Goal: Information Seeking & Learning: Find specific fact

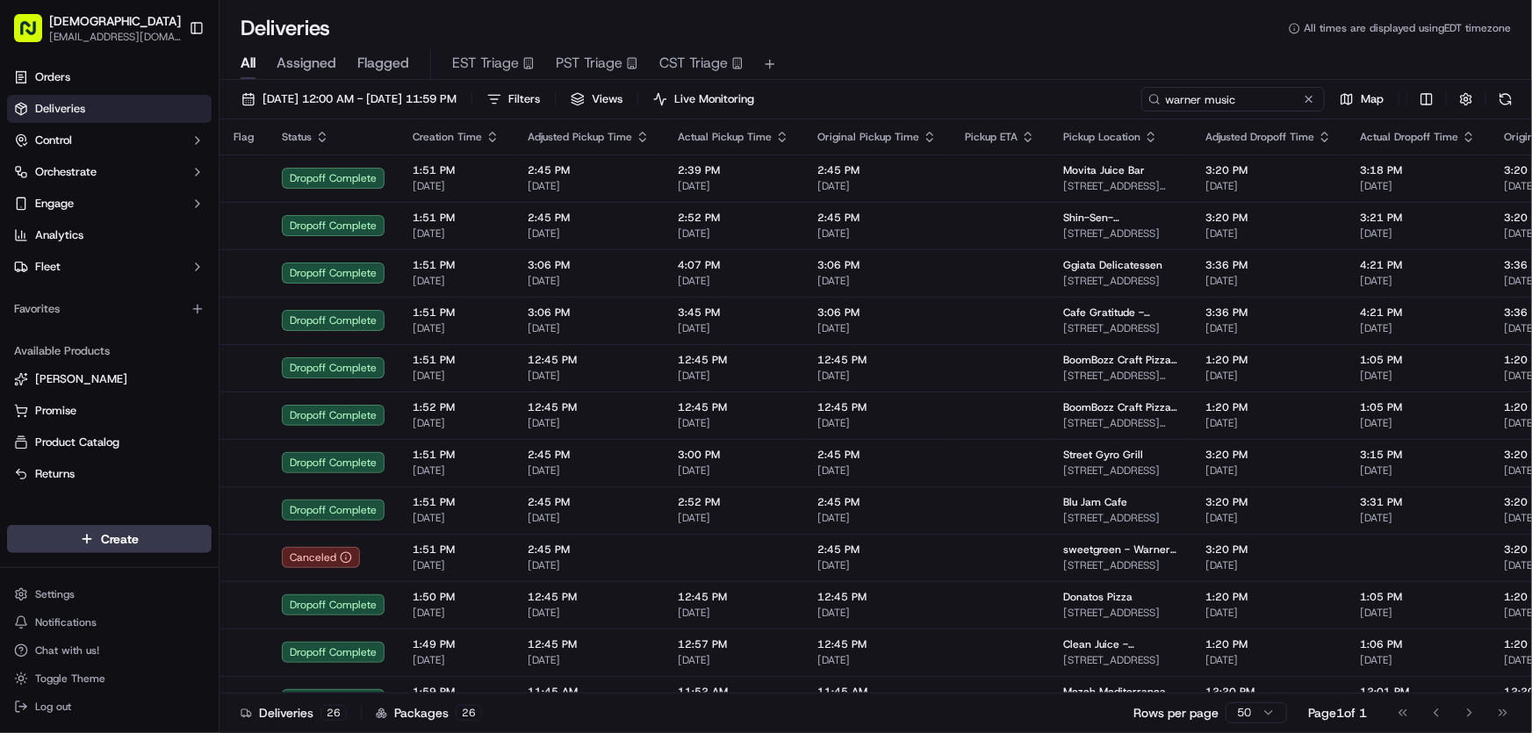
click at [1196, 98] on input "warner music" at bounding box center [1232, 99] width 183 height 25
drag, startPoint x: 1248, startPoint y: 98, endPoint x: 1106, endPoint y: 99, distance: 142.2
click at [1106, 99] on div "[DATE] 12:00 AM - [DATE] 11:59 PM Filters Views Live Monitoring warner music Map" at bounding box center [875, 103] width 1312 height 32
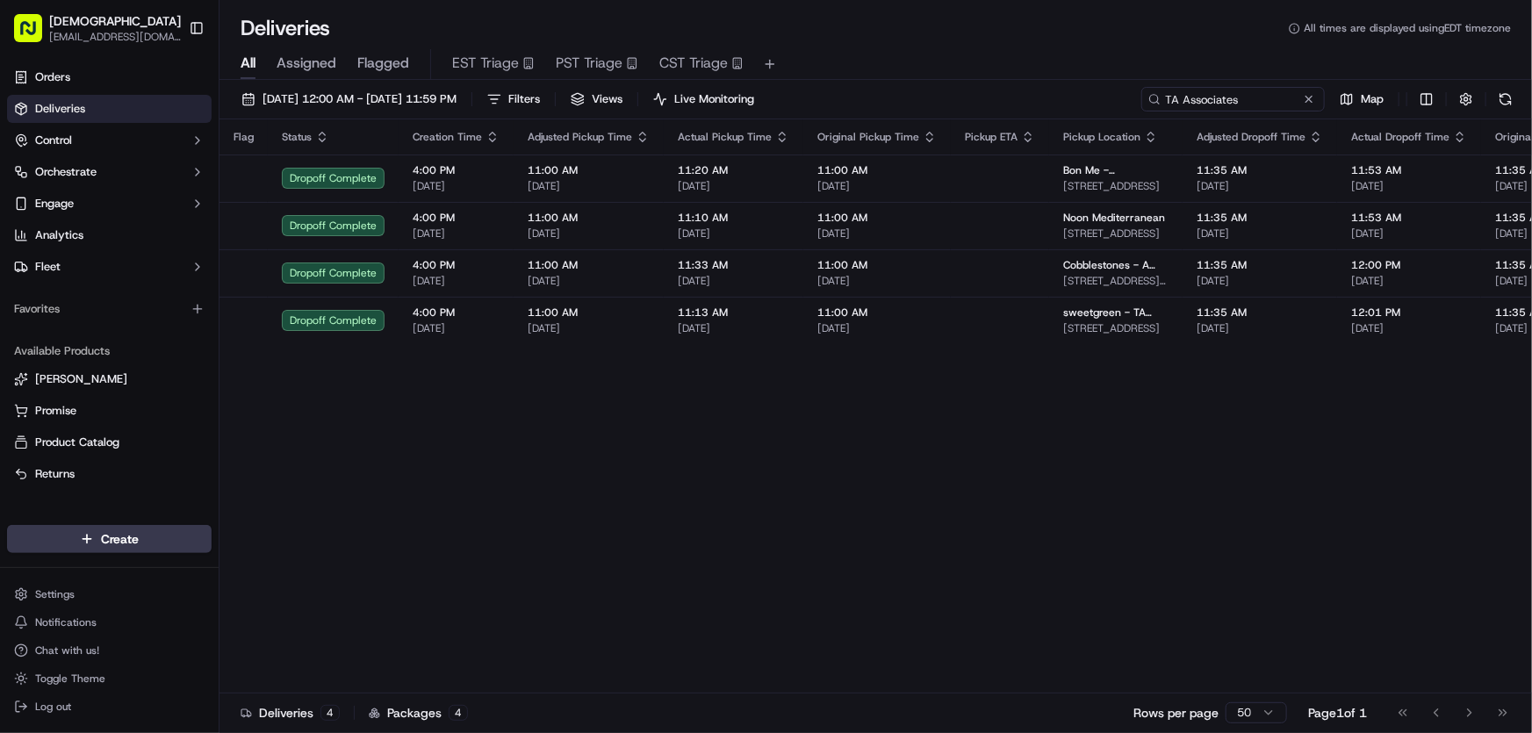
type input "TA Associates"
click at [338, 101] on span "[DATE] 12:00 AM - [DATE] 11:59 PM" at bounding box center [359, 99] width 194 height 16
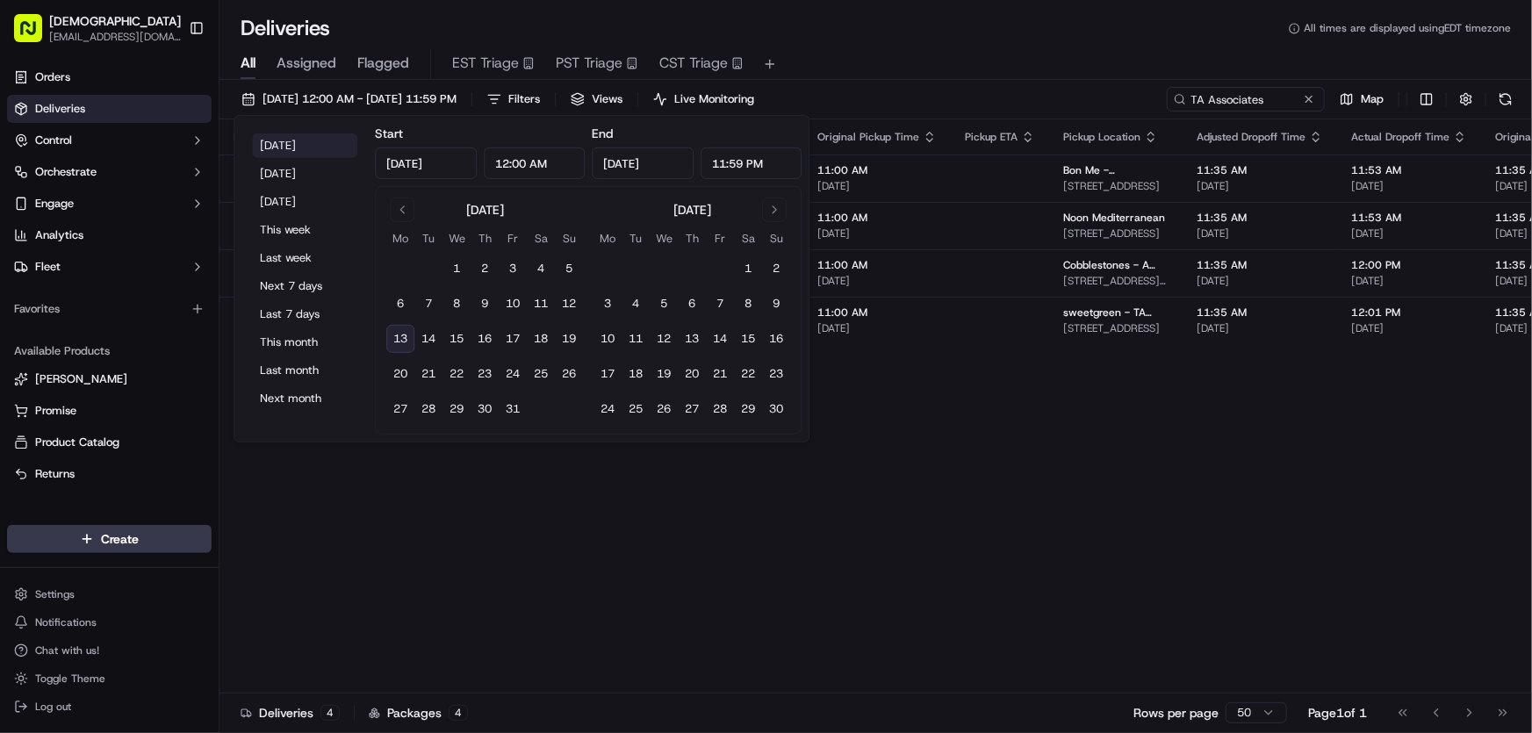
click at [267, 140] on button "[DATE]" at bounding box center [304, 145] width 105 height 25
type input "[DATE]"
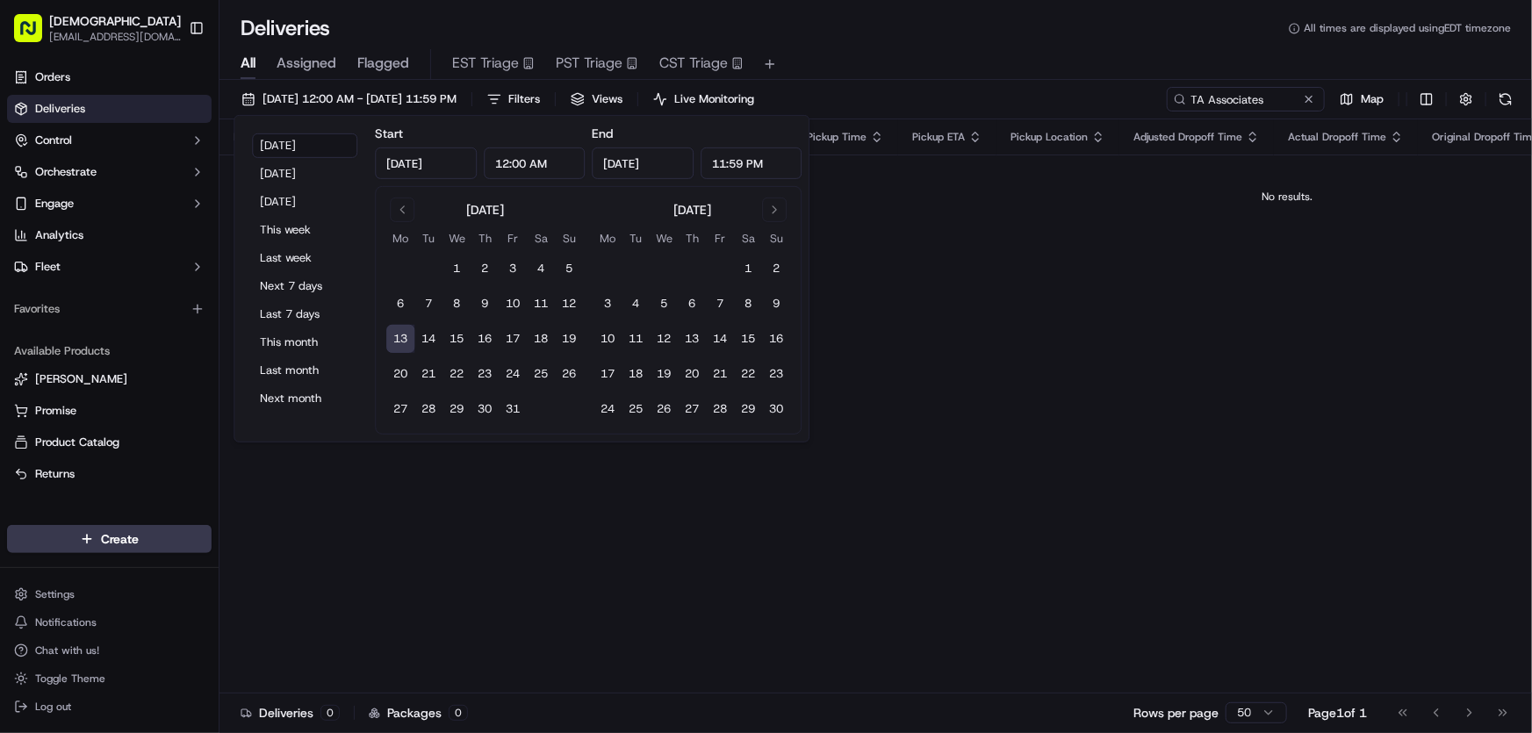
click at [937, 56] on div "All Assigned Flagged EST Triage PST Triage CST Triage" at bounding box center [875, 64] width 1312 height 31
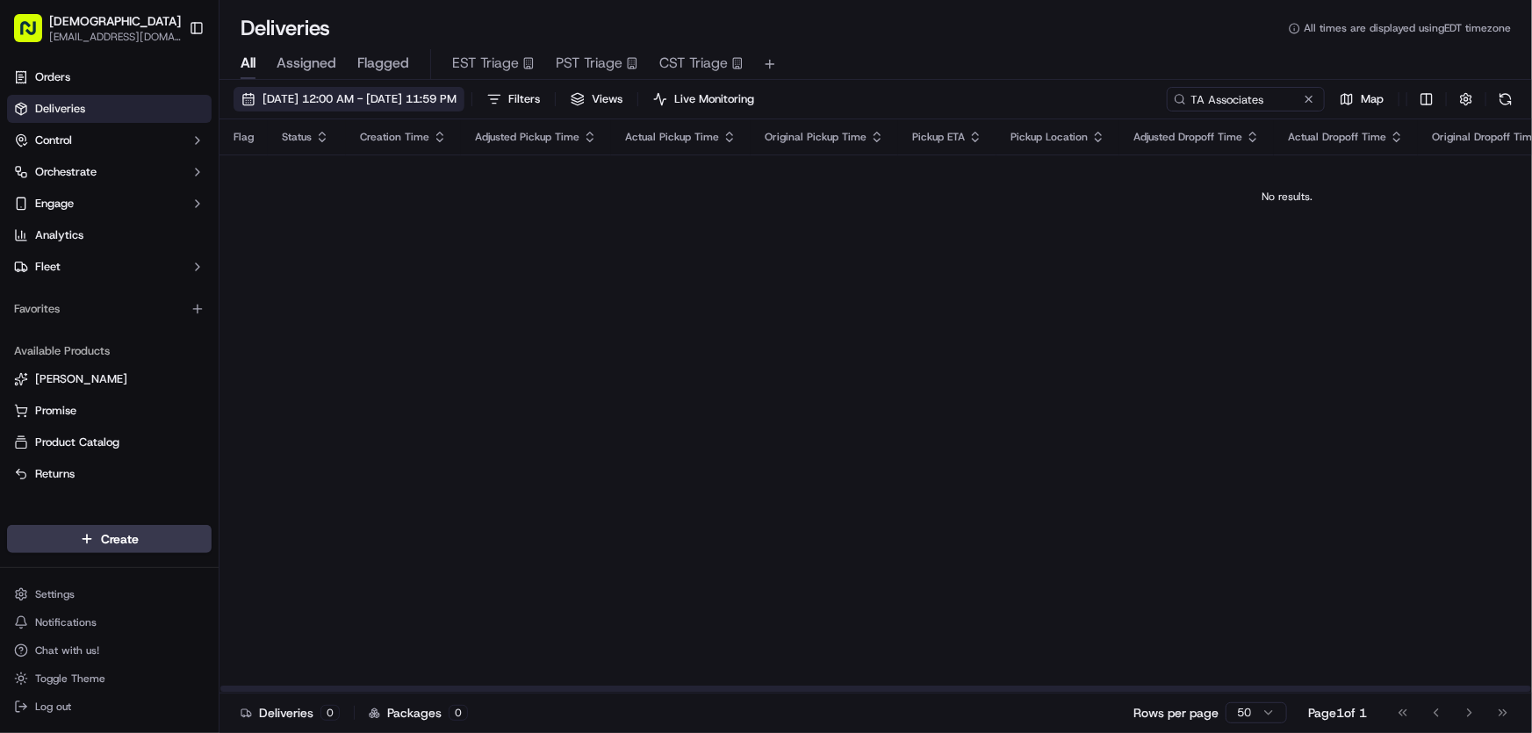
click at [367, 104] on span "[DATE] 12:00 AM - [DATE] 11:59 PM" at bounding box center [359, 99] width 194 height 16
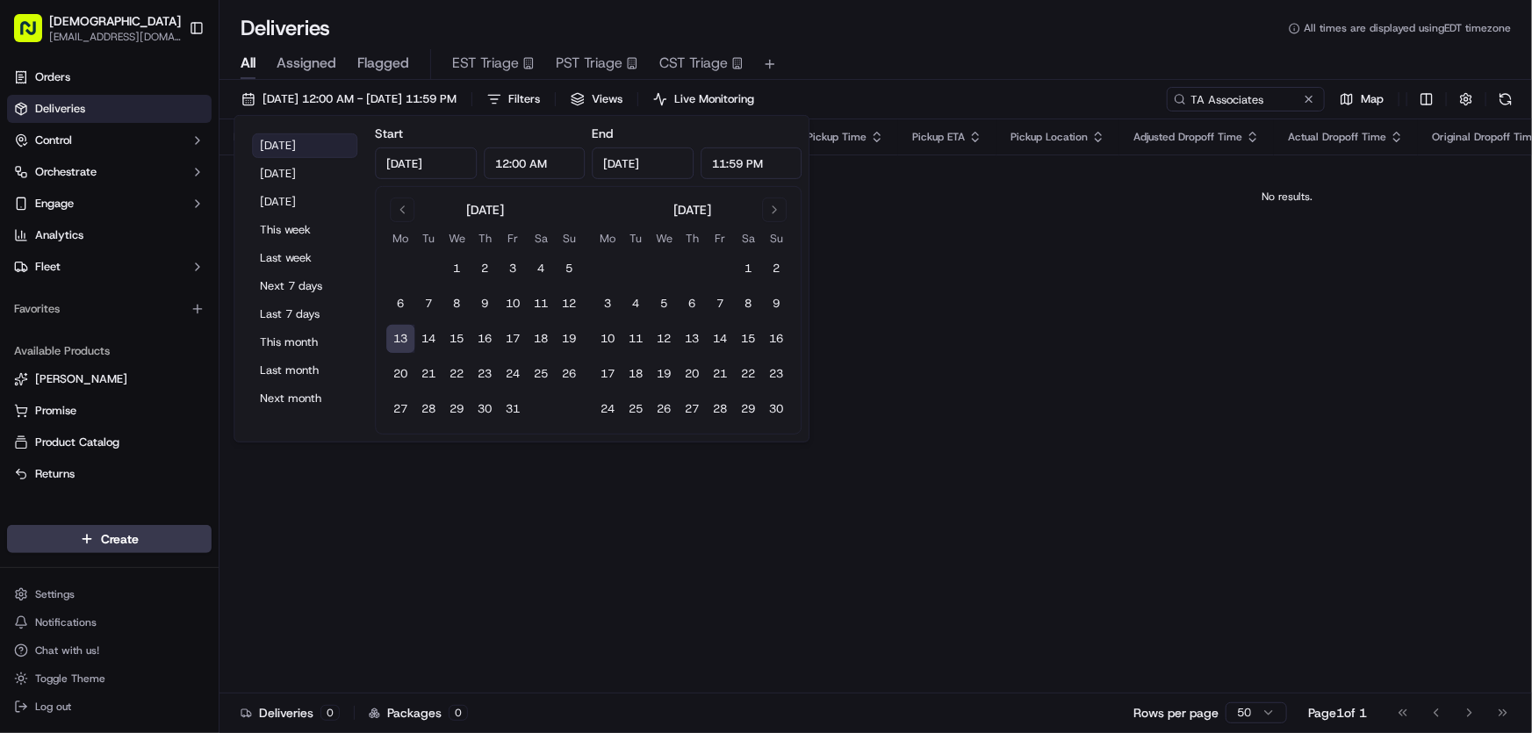
click at [290, 145] on button "[DATE]" at bounding box center [304, 145] width 105 height 25
click at [979, 329] on div "Flag Status Creation Time Adjusted Pickup Time Actual Pickup Time Original Pick…" at bounding box center [875, 405] width 1312 height 573
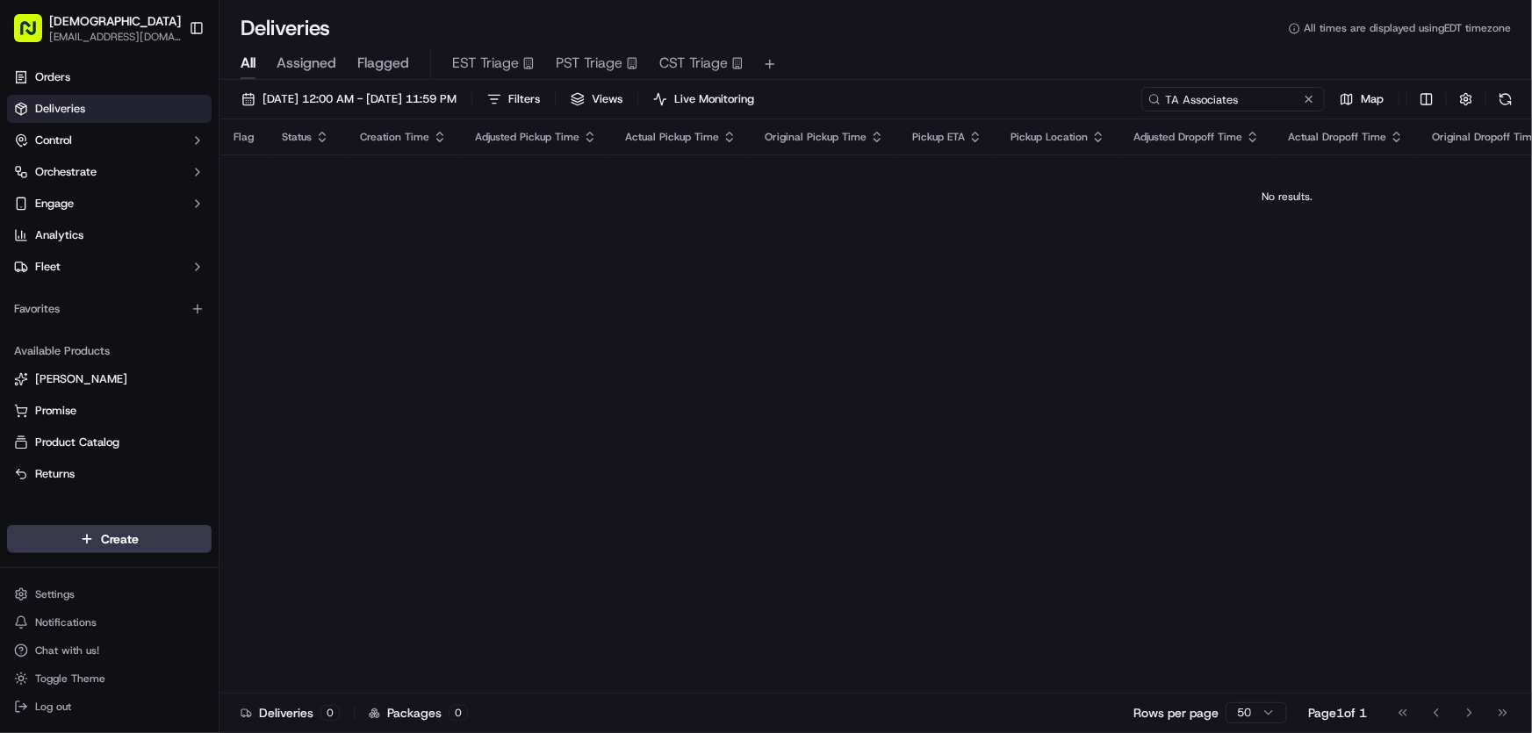
drag, startPoint x: 1278, startPoint y: 96, endPoint x: 1071, endPoint y: 96, distance: 207.2
click at [1071, 96] on div "10/13/2025 12:00 AM - 10/13/2025 11:59 PM Filters Views Live Monitoring TA Asso…" at bounding box center [875, 103] width 1312 height 32
type input "roivant"
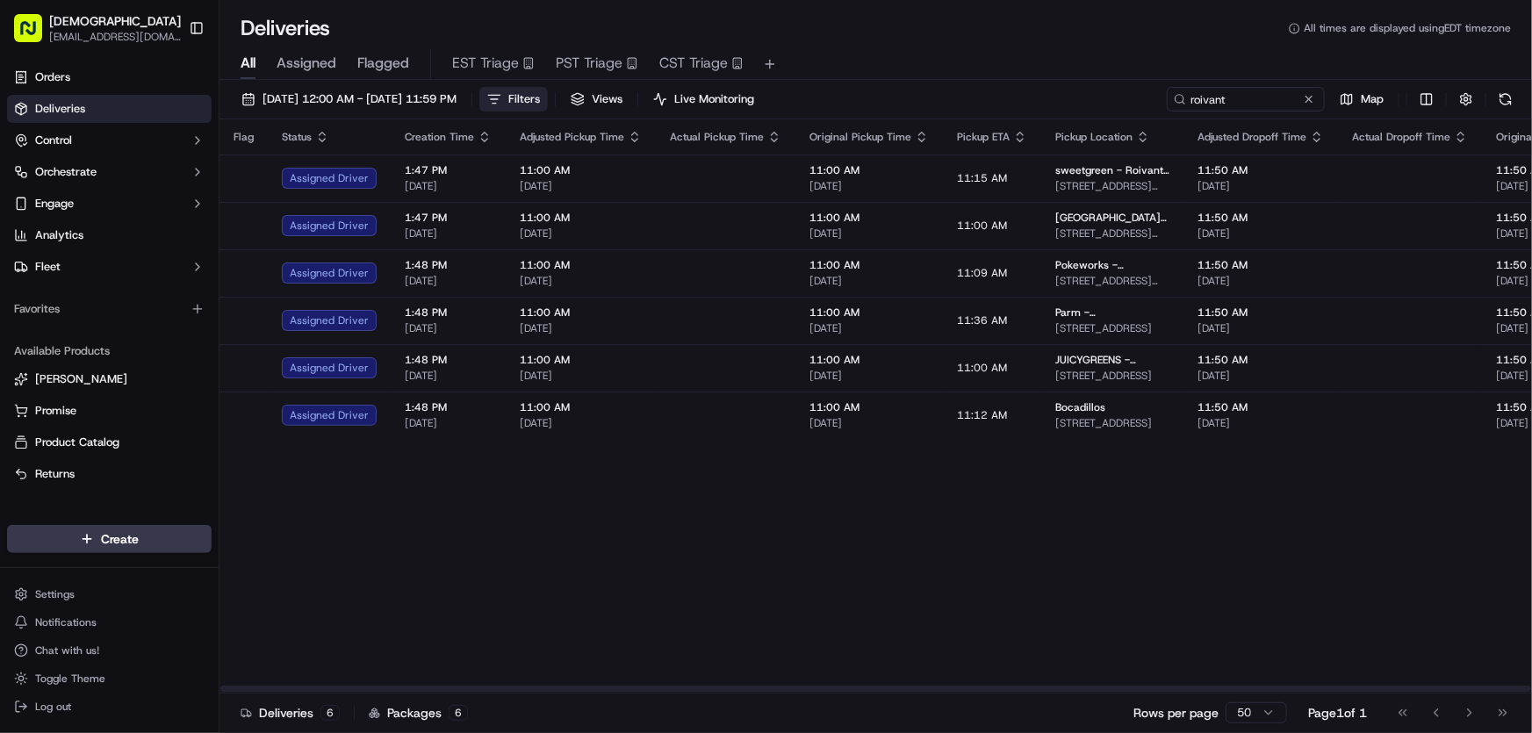
click at [540, 100] on span "Filters" at bounding box center [524, 99] width 32 height 16
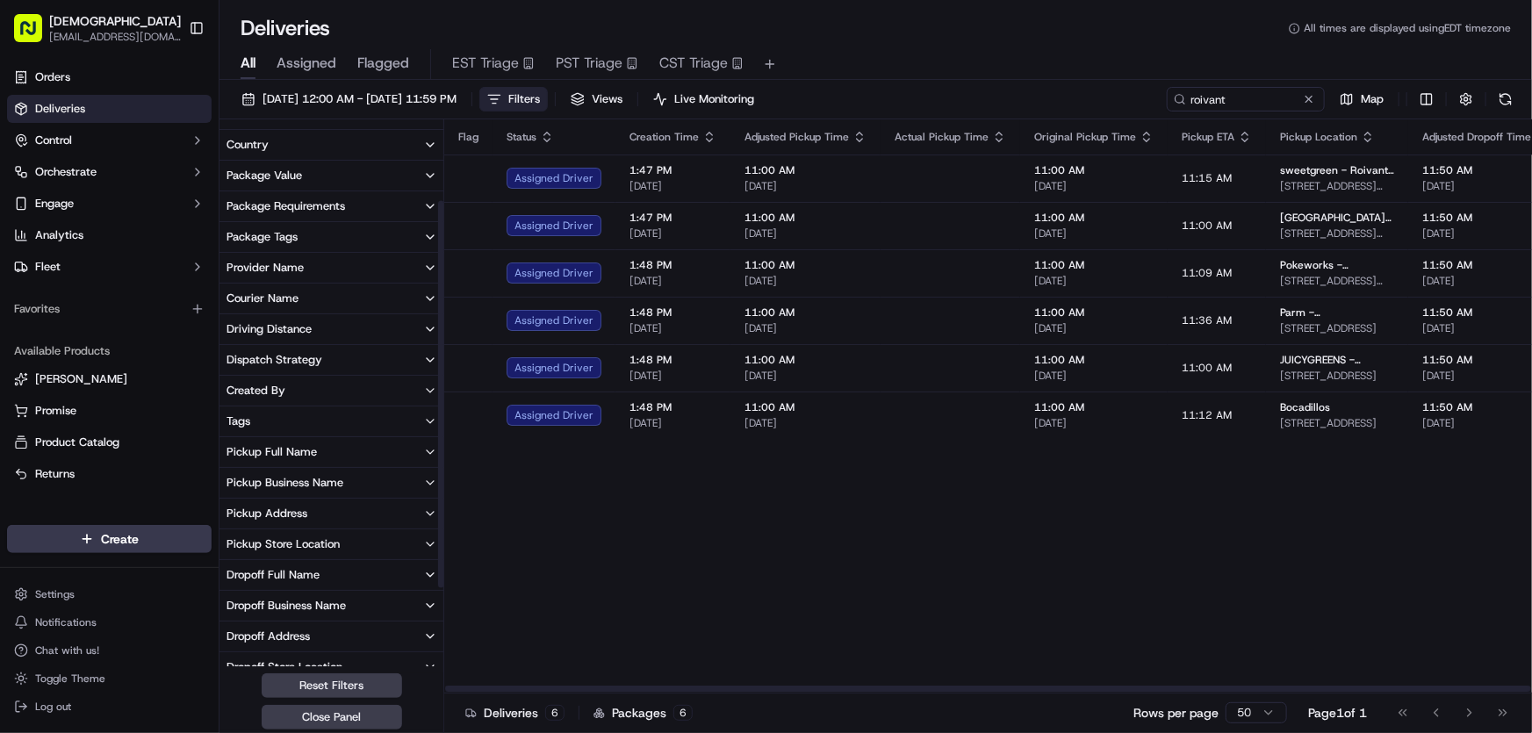
scroll to position [220, 0]
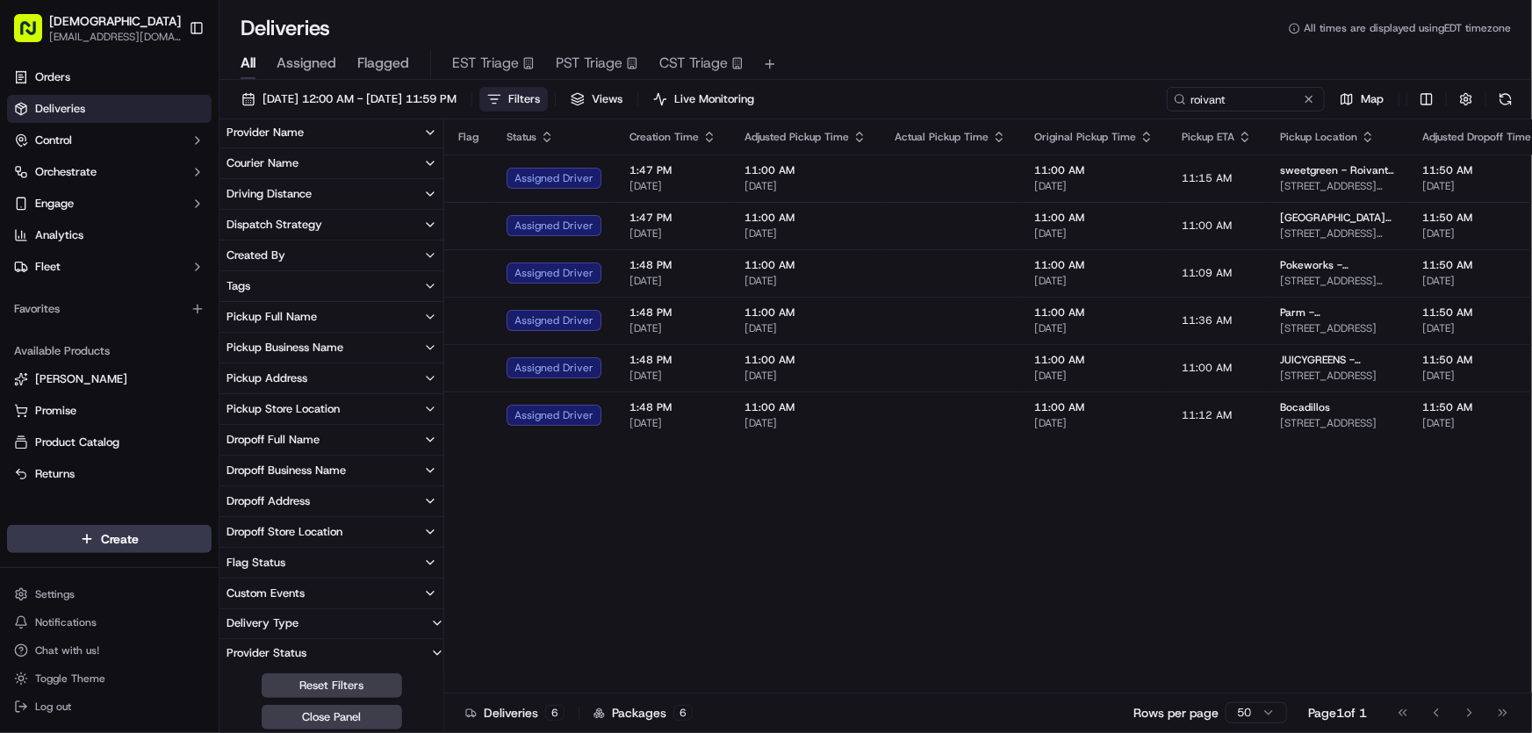
click at [273, 463] on div "Dropoff Business Name" at bounding box center [285, 471] width 119 height 16
click at [228, 551] on 2 "Roivant Sciences - Floor 2" at bounding box center [233, 554] width 14 height 14
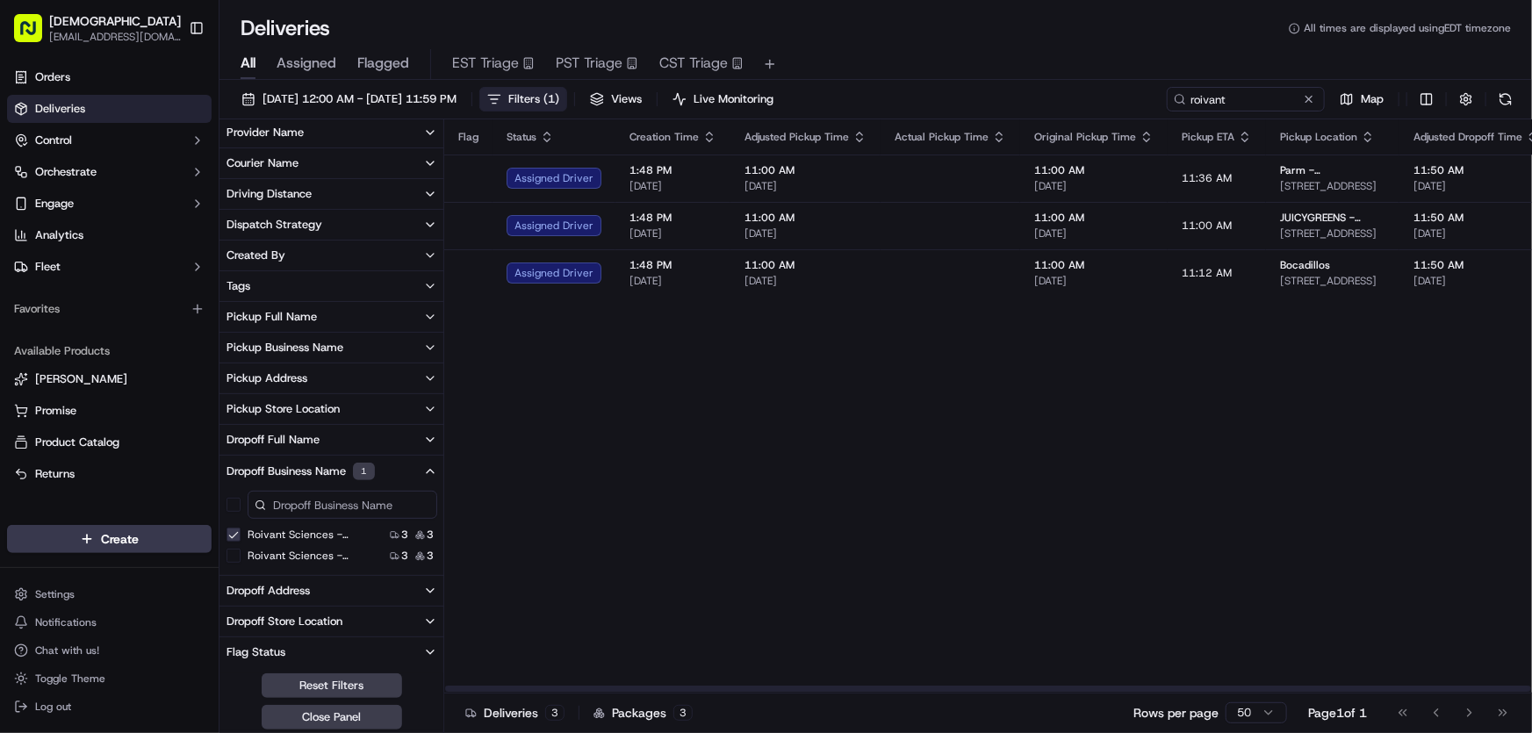
click at [559, 97] on span "Filters ( 1 )" at bounding box center [533, 99] width 51 height 16
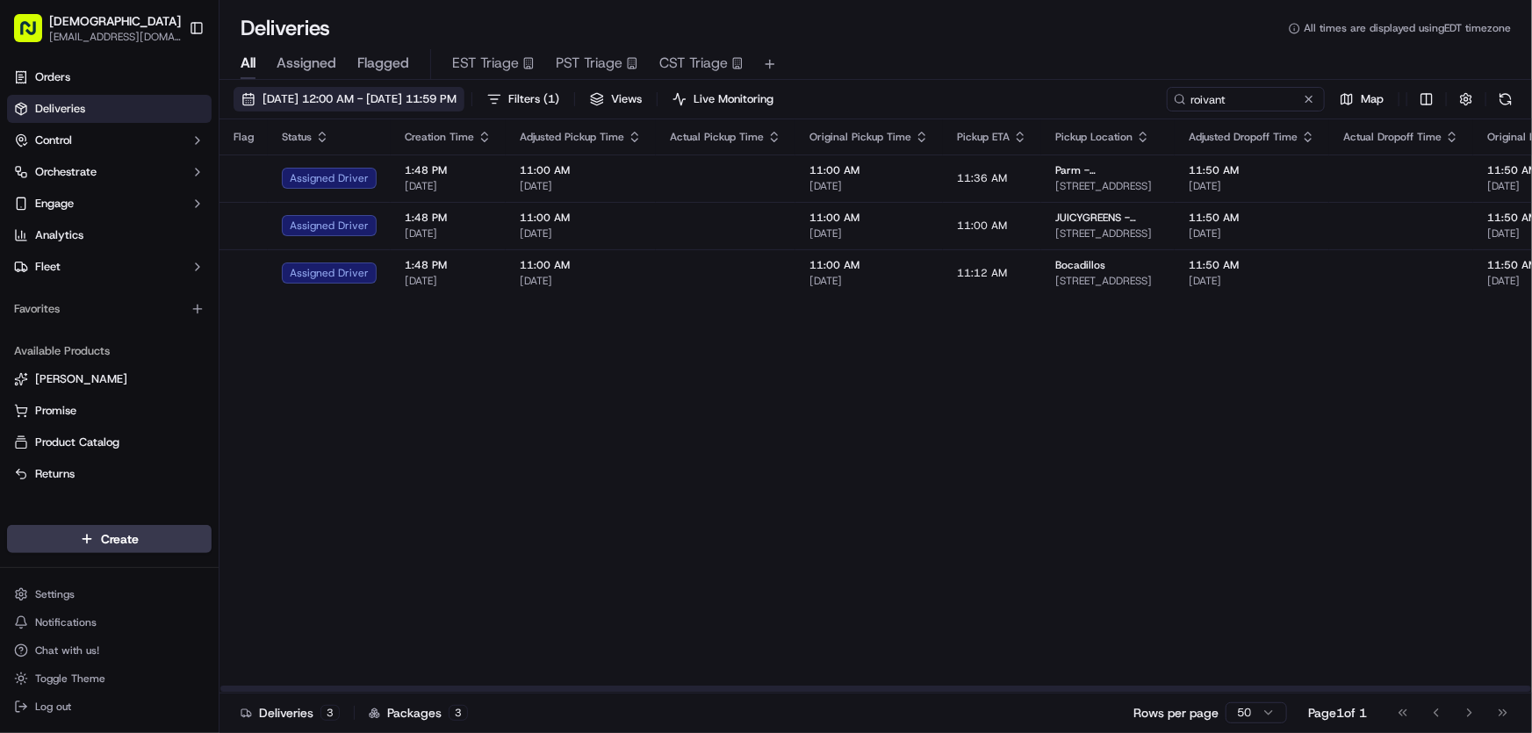
click at [362, 101] on span "[DATE] 12:00 AM - [DATE] 11:59 PM" at bounding box center [359, 99] width 194 height 16
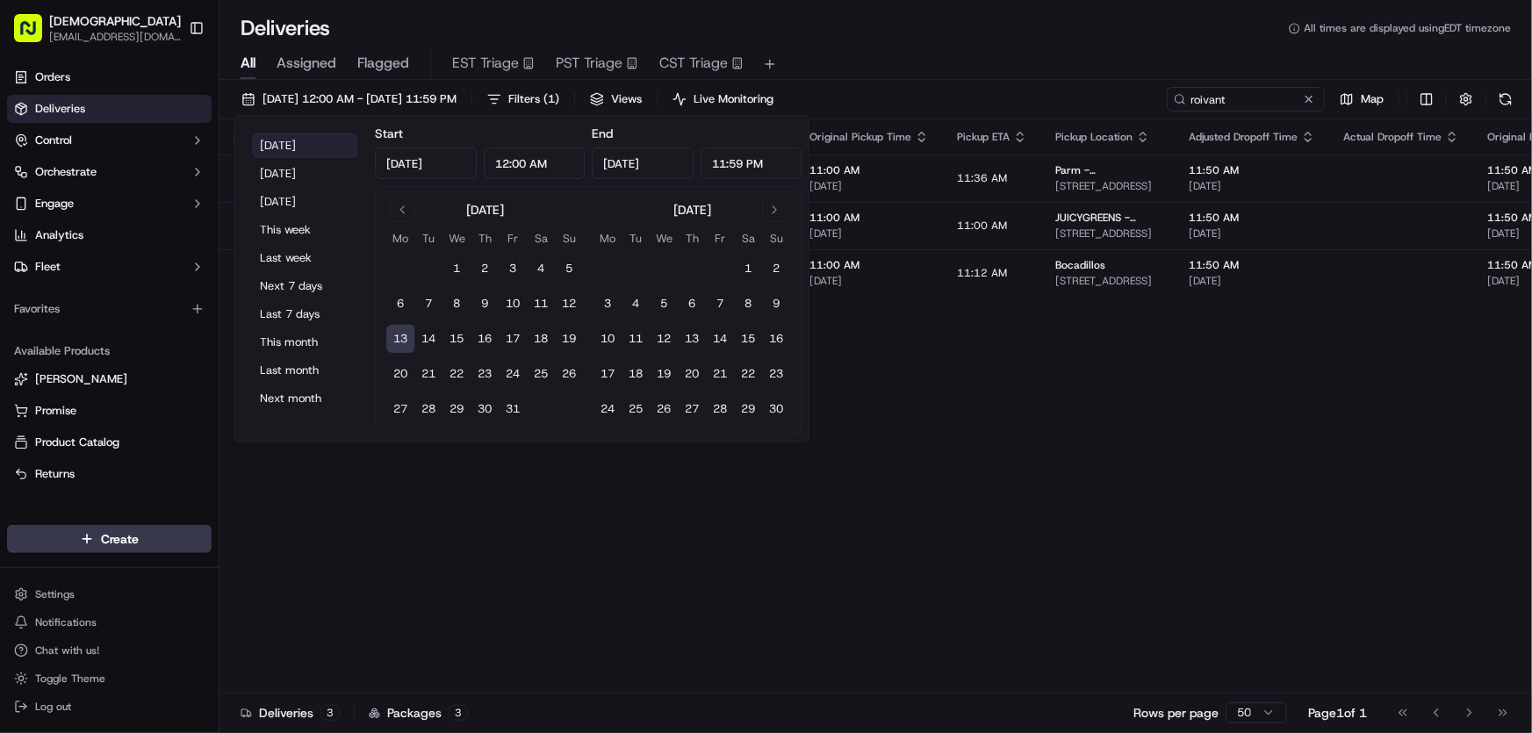
click at [276, 143] on button "[DATE]" at bounding box center [304, 145] width 105 height 25
click at [963, 46] on div "All Assigned Flagged EST Triage PST Triage CST Triage" at bounding box center [875, 61] width 1312 height 38
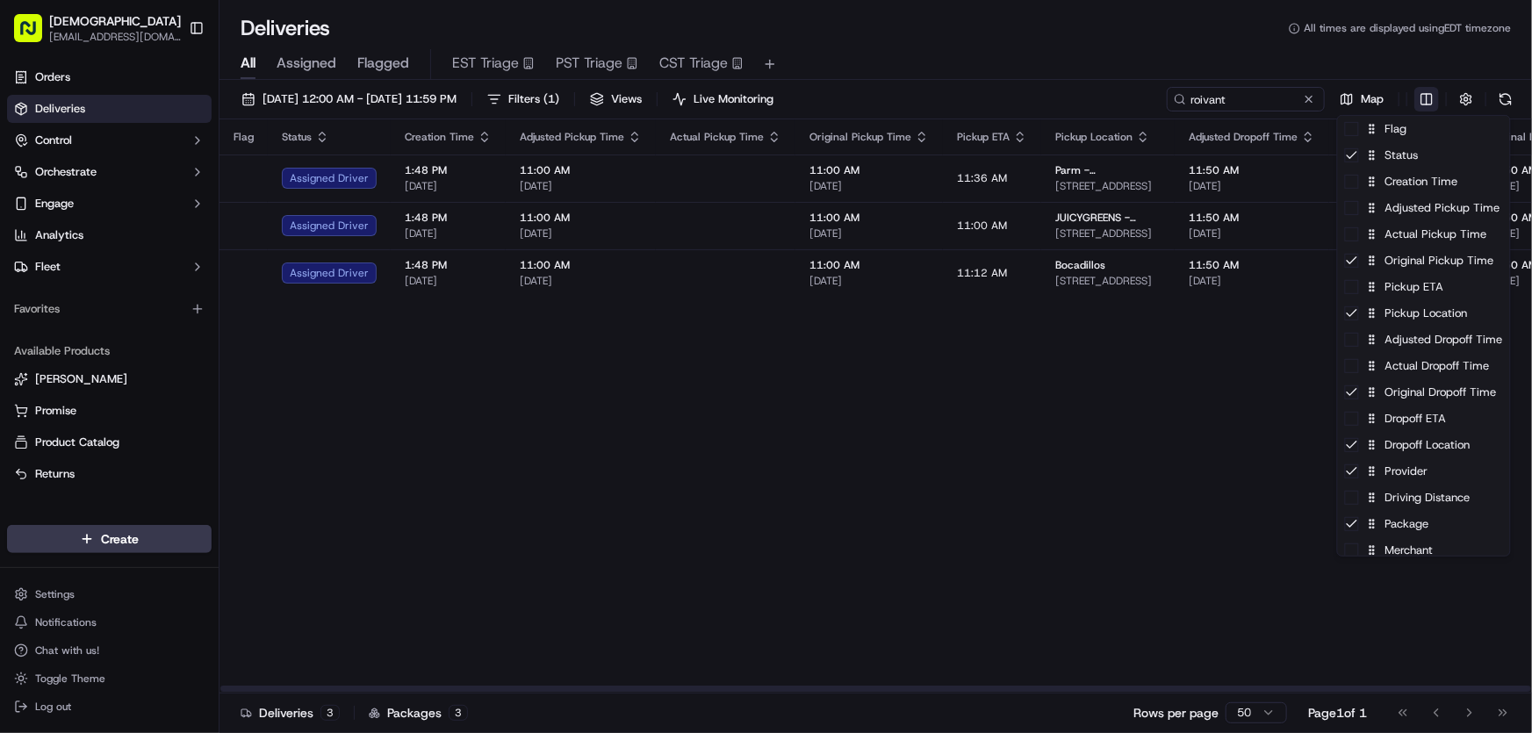
click at [1423, 100] on html "Sharebite rtrinos@sharebite.com Toggle Sidebar Orders Deliveries Control Orches…" at bounding box center [766, 366] width 1532 height 733
click at [1391, 129] on div "Flag" at bounding box center [1424, 129] width 172 height 26
click at [1391, 128] on div "Flag" at bounding box center [1424, 129] width 172 height 26
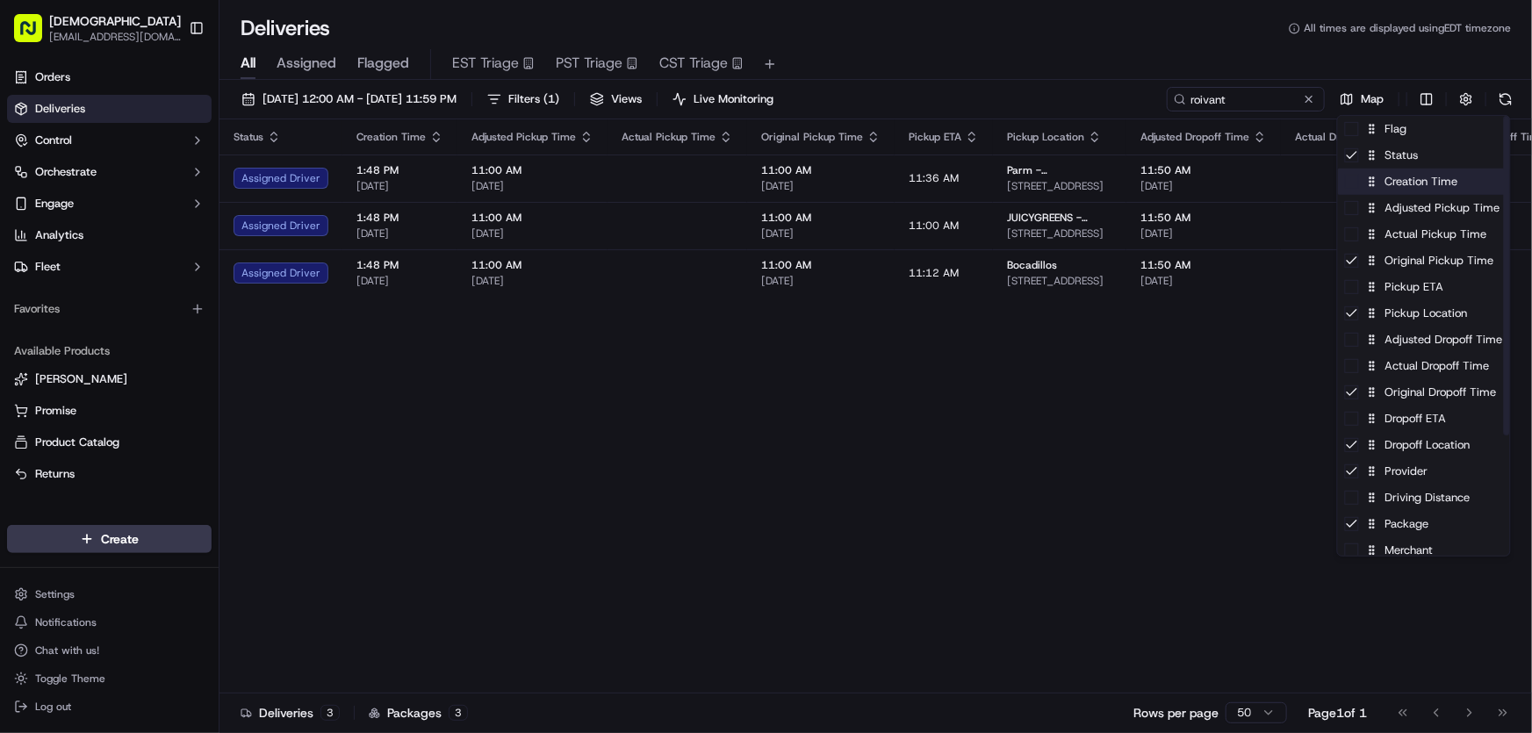
click at [1379, 184] on div "Creation Time" at bounding box center [1424, 182] width 172 height 26
click at [1379, 185] on div "Creation Time" at bounding box center [1424, 182] width 172 height 26
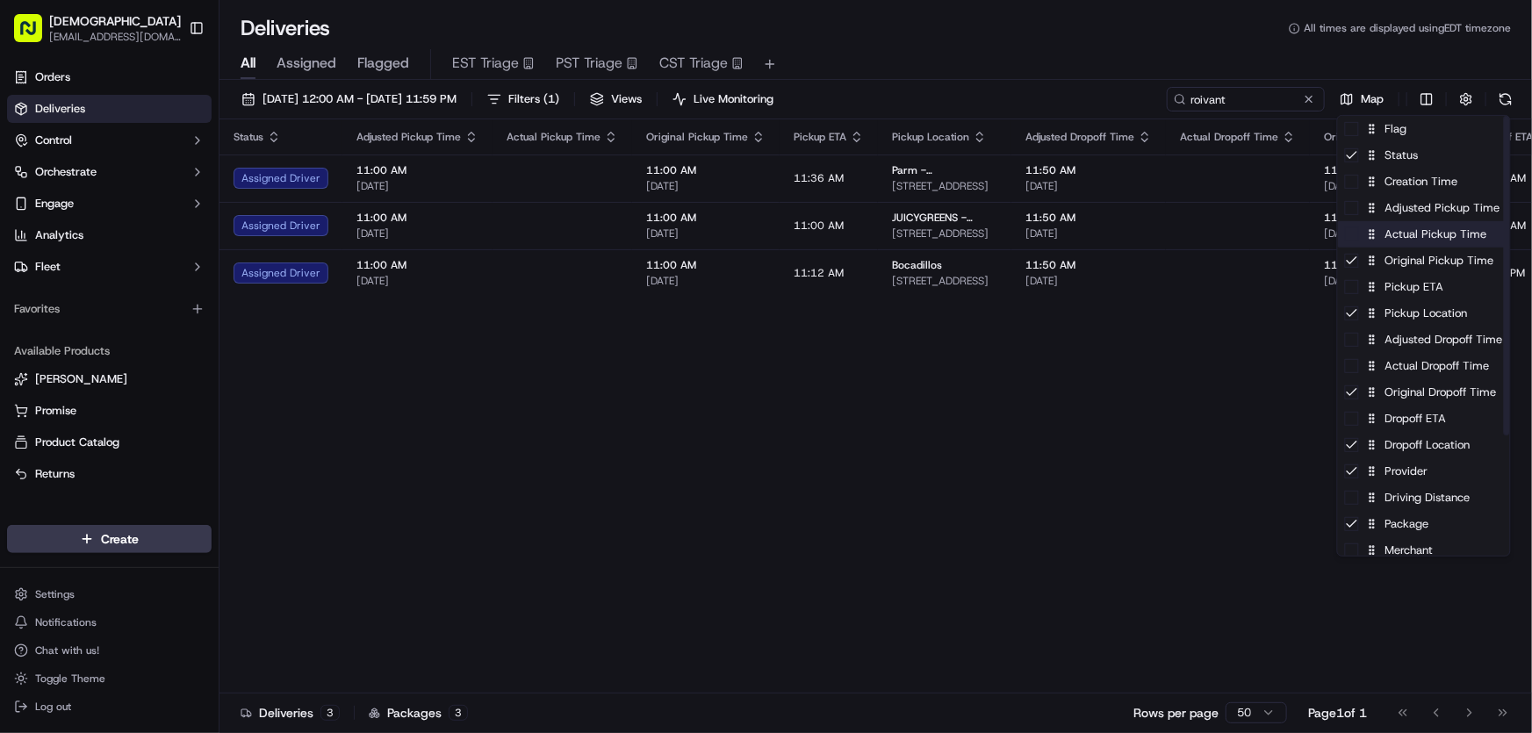
click at [1387, 242] on div "Actual Pickup Time" at bounding box center [1424, 234] width 172 height 26
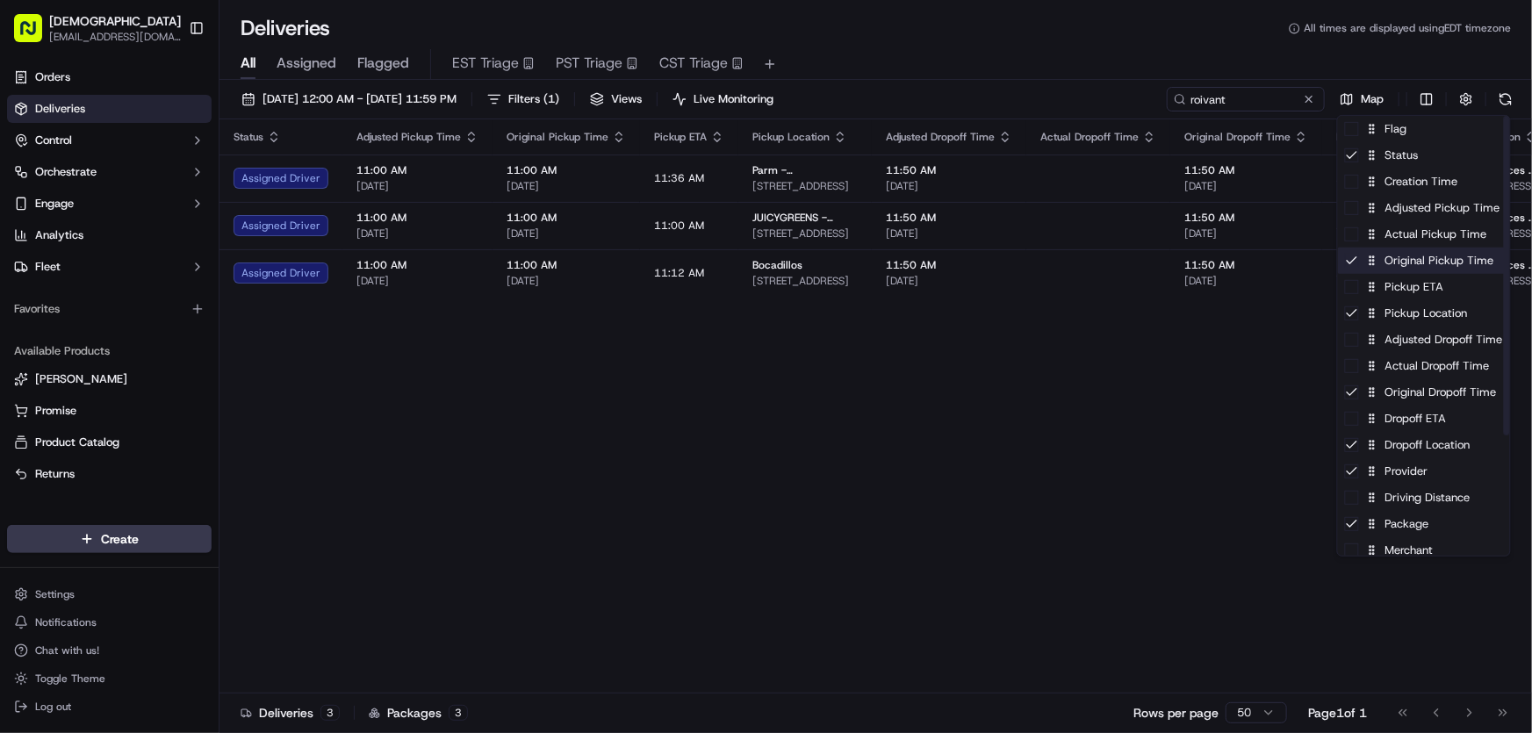
click at [1382, 261] on div "Original Pickup Time" at bounding box center [1424, 261] width 172 height 26
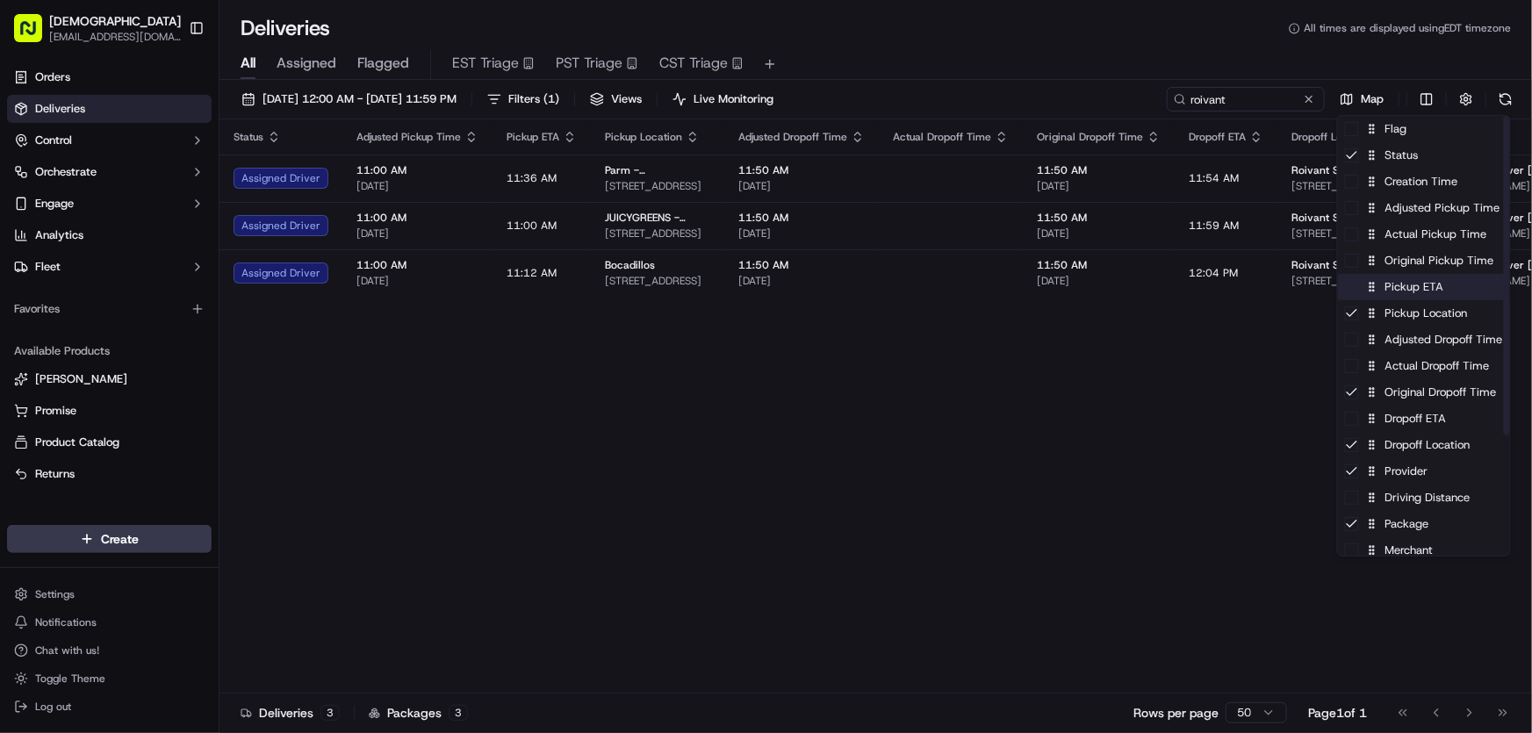
click at [1386, 284] on div "Pickup ETA" at bounding box center [1424, 287] width 172 height 26
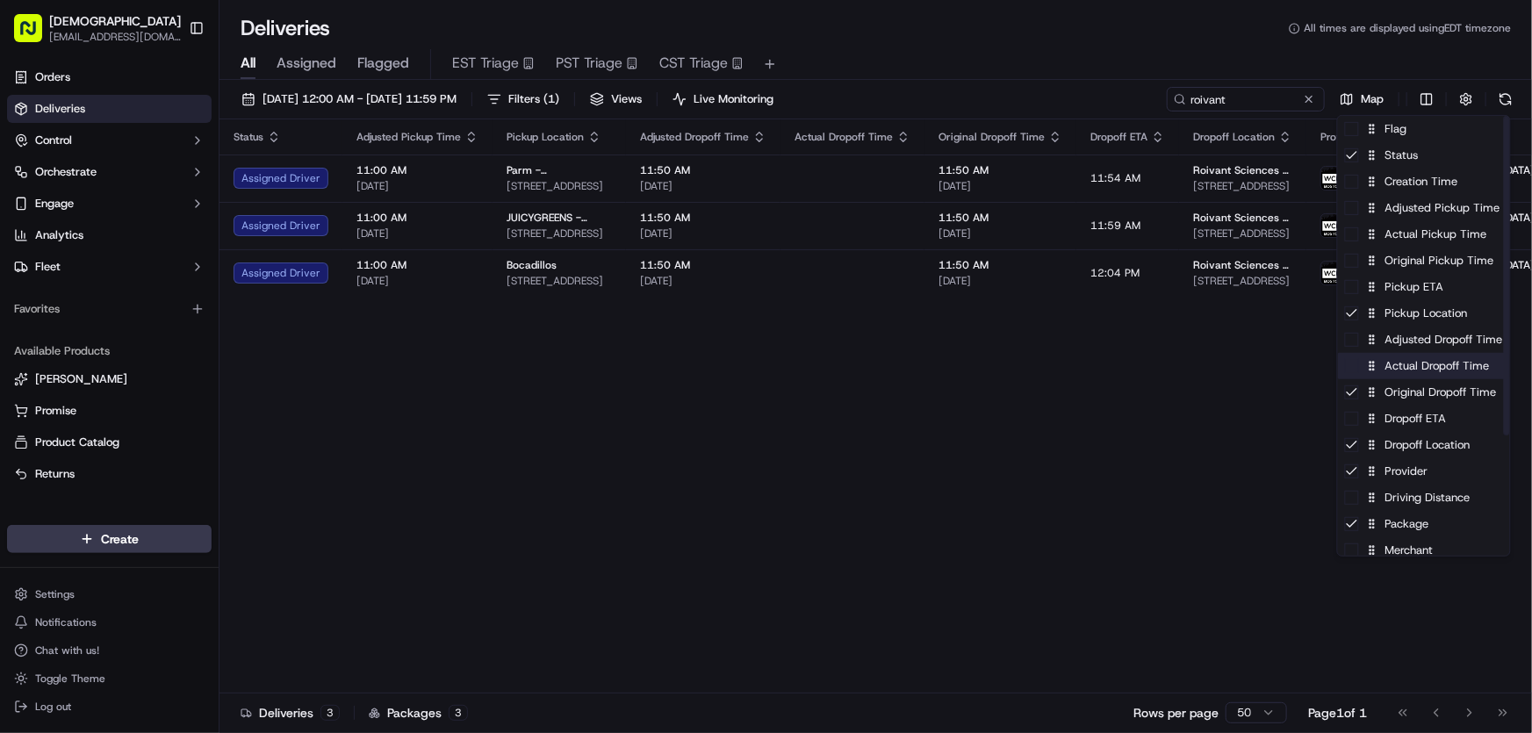
click at [1402, 372] on div "Actual Dropoff Time" at bounding box center [1424, 366] width 172 height 26
click at [1402, 371] on div "Actual Dropoff Time" at bounding box center [1424, 366] width 172 height 26
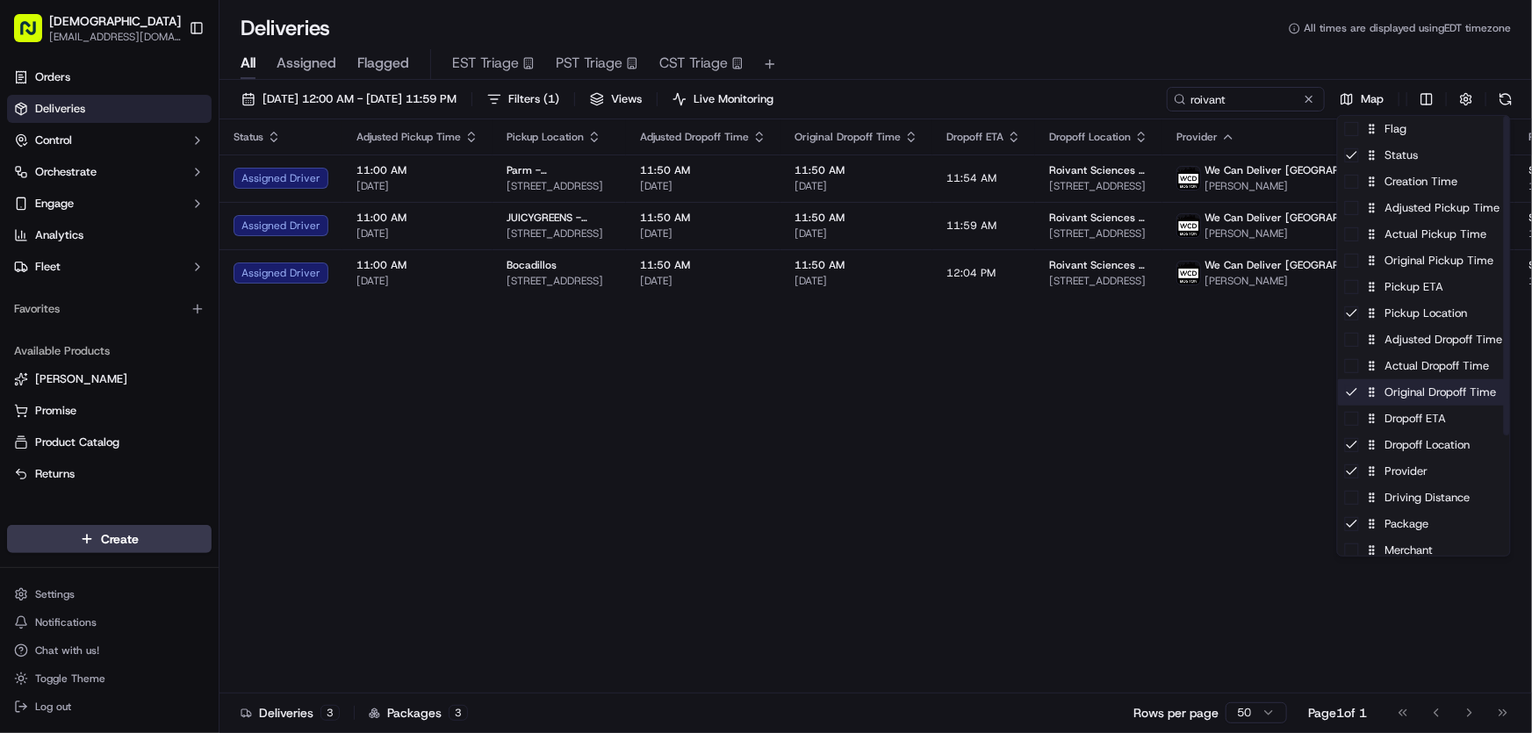
click at [1394, 396] on div "Original Dropoff Time" at bounding box center [1424, 392] width 172 height 26
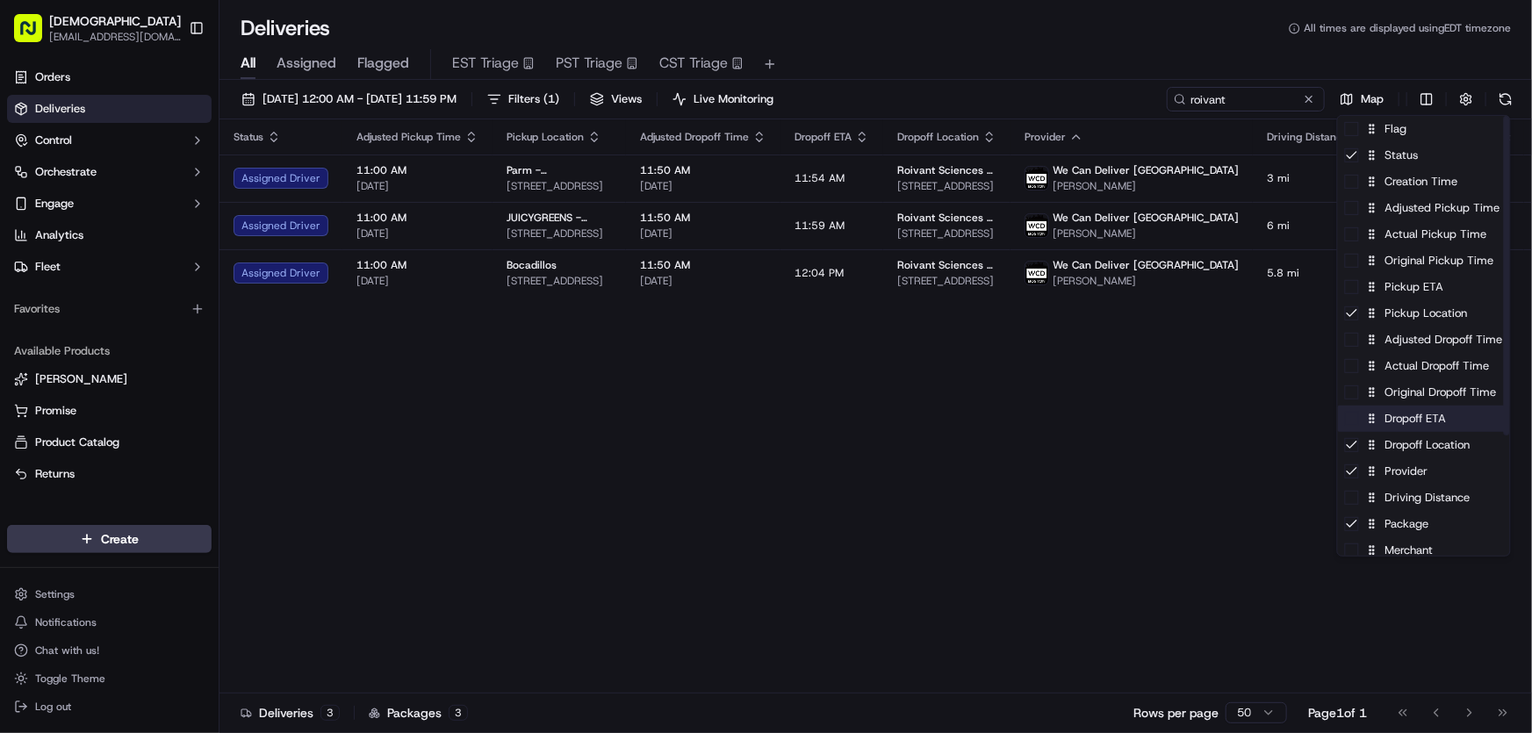
click at [1393, 423] on div "Dropoff ETA" at bounding box center [1424, 419] width 172 height 26
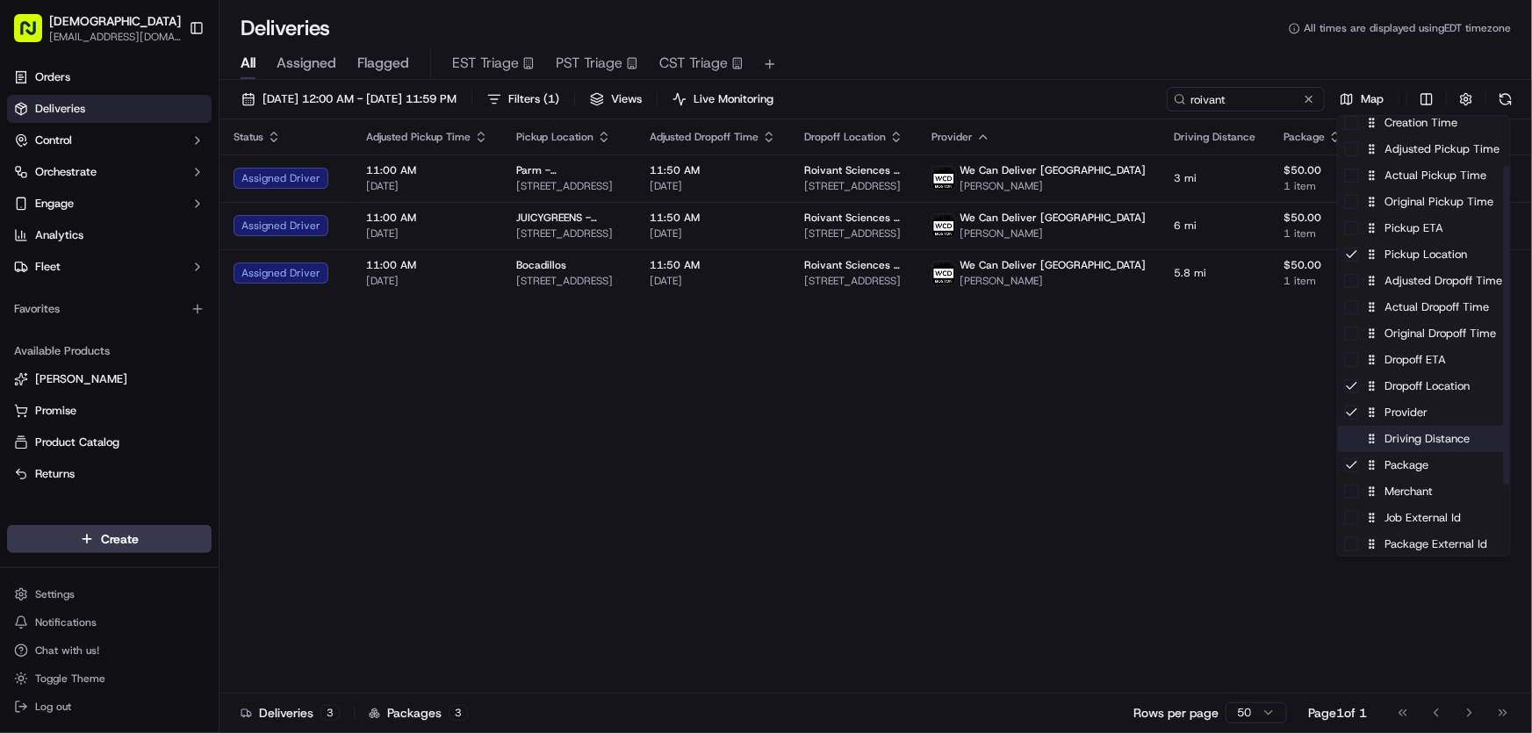
scroll to position [79, 0]
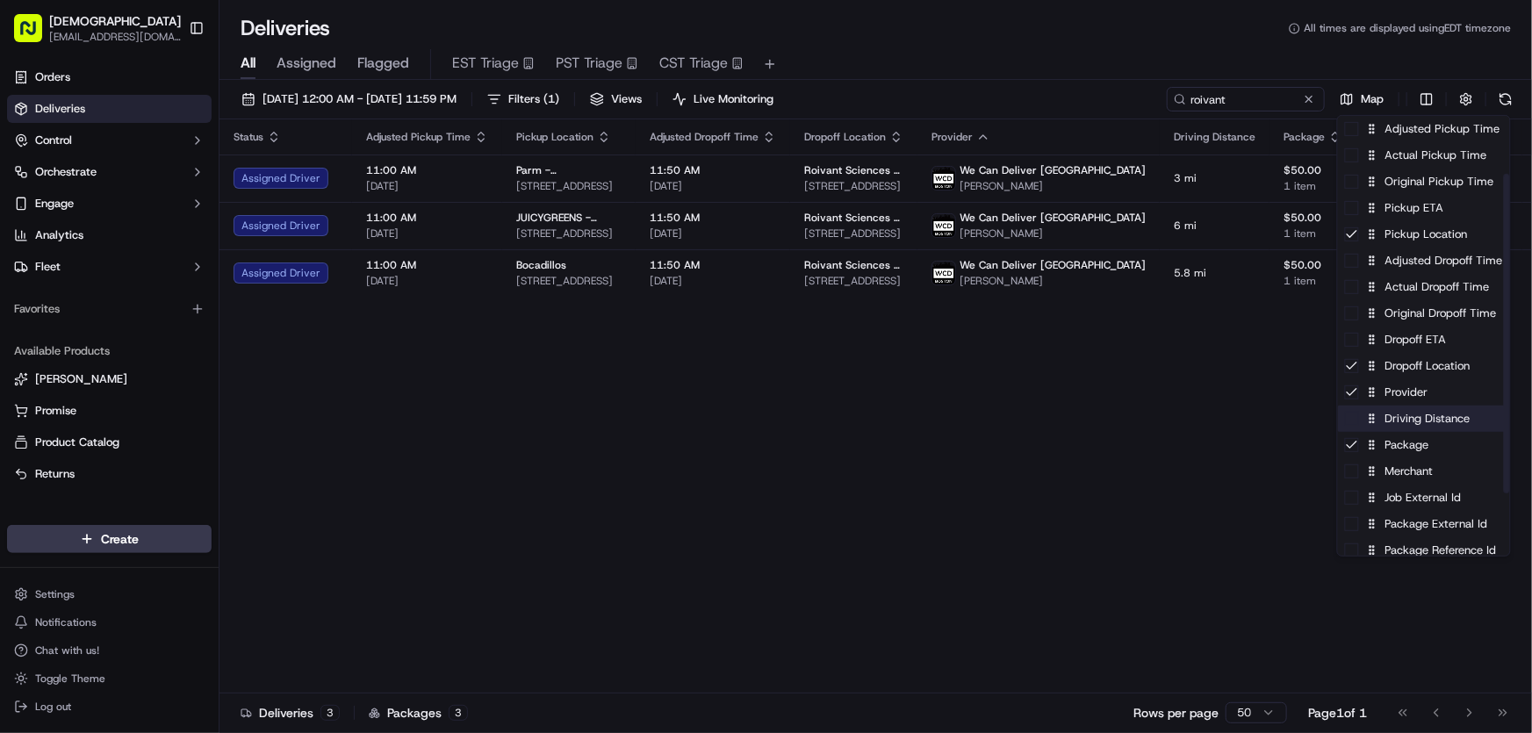
click at [1393, 419] on div "Driving Distance" at bounding box center [1424, 419] width 172 height 26
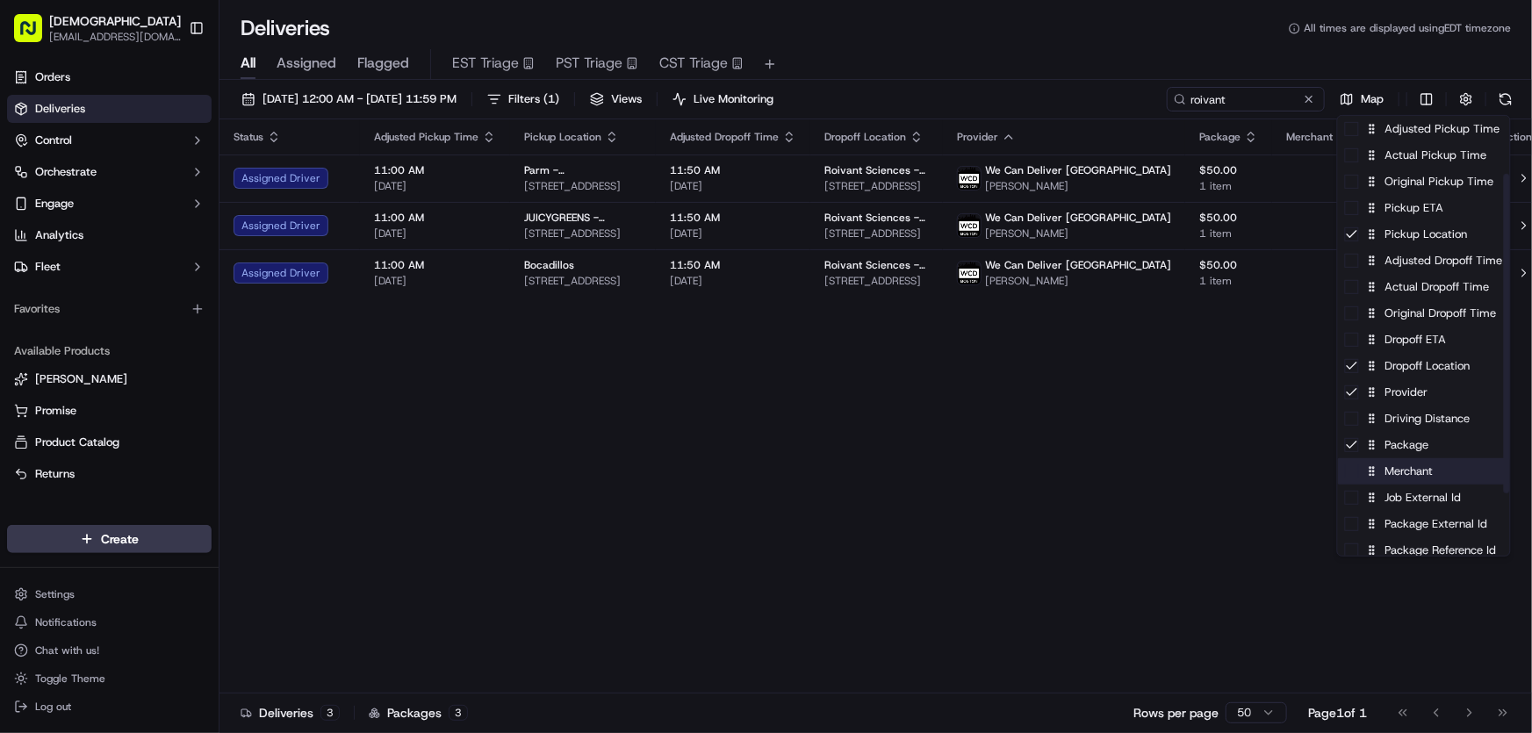
click at [1397, 471] on div "Merchant" at bounding box center [1424, 471] width 172 height 26
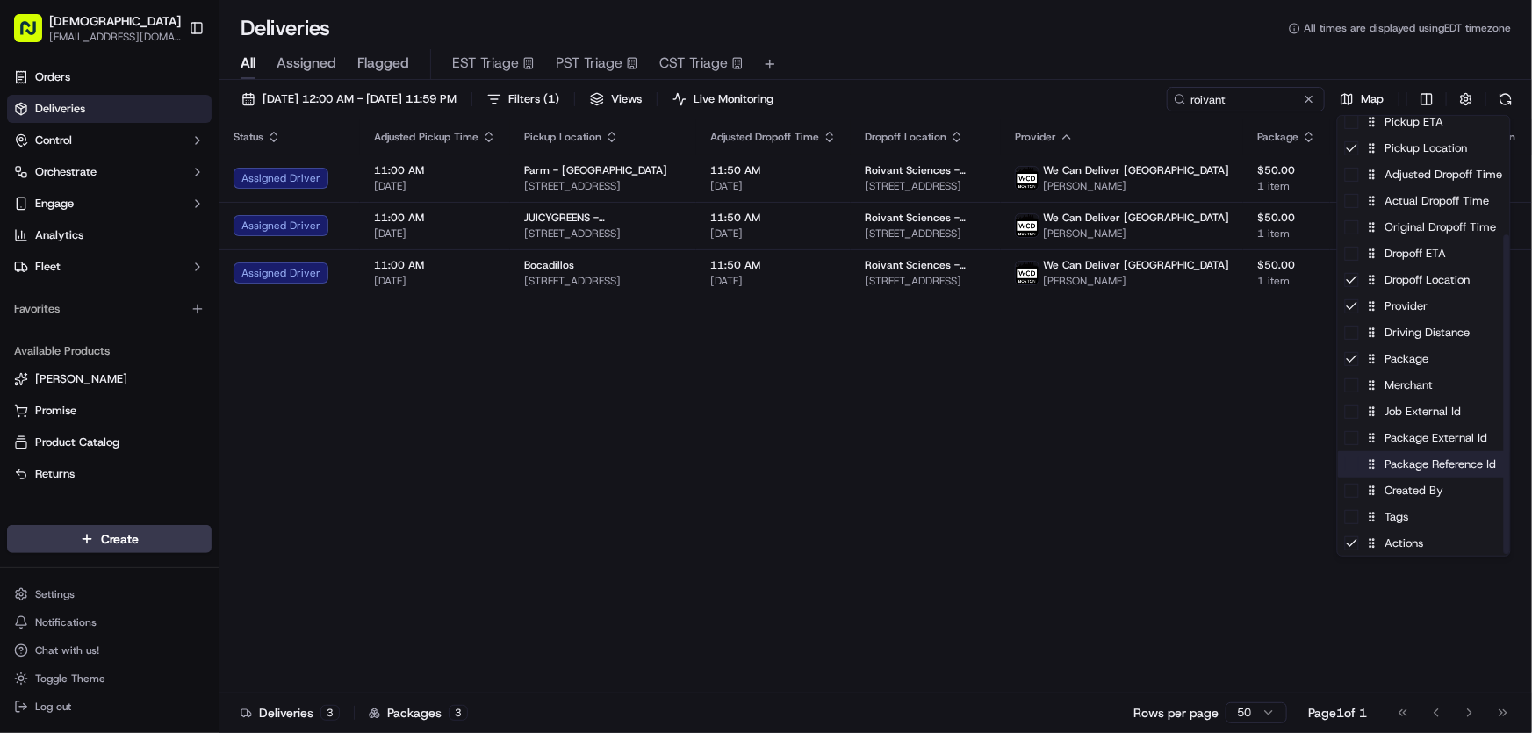
scroll to position [166, 0]
click at [1396, 466] on div "Package Reference Id" at bounding box center [1424, 463] width 172 height 26
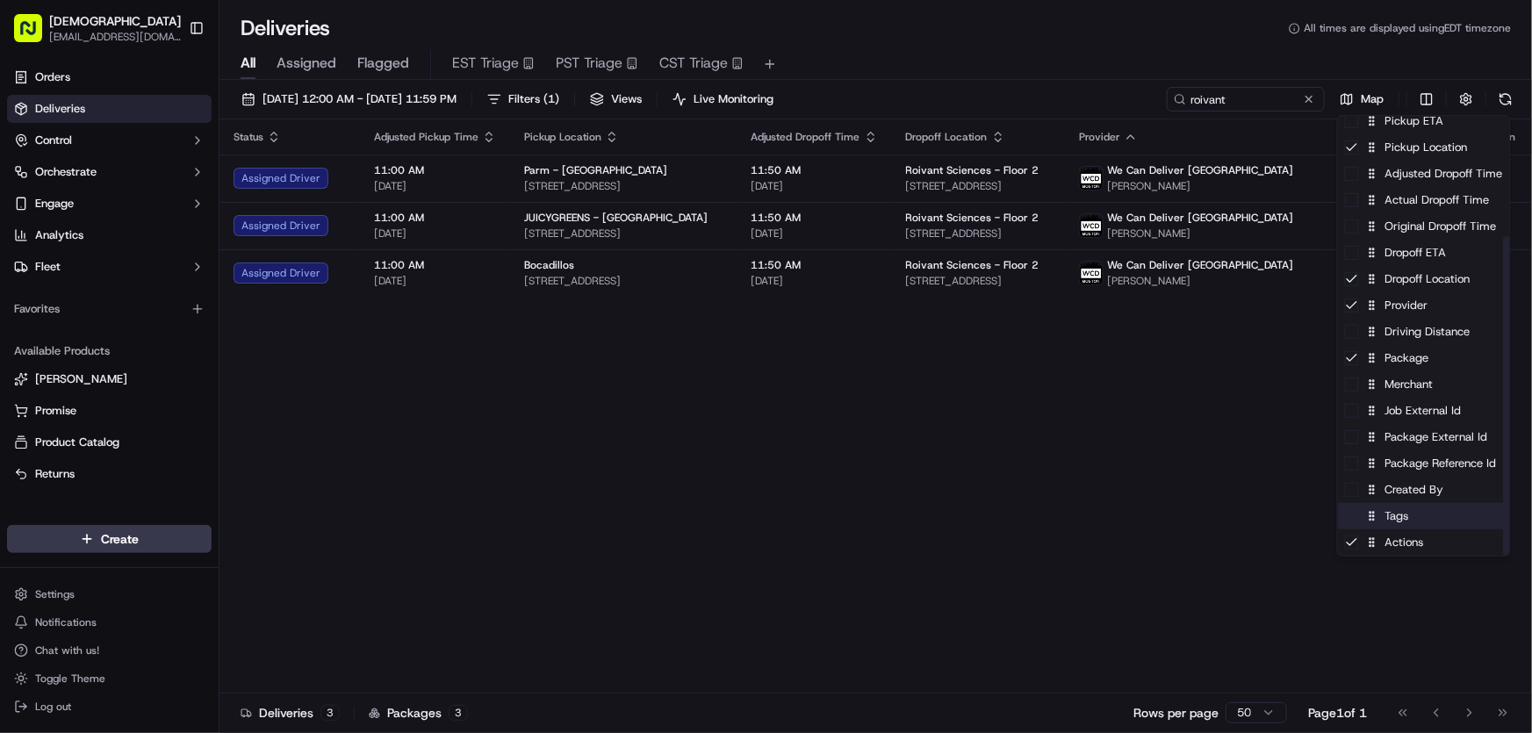
click at [1392, 516] on div "Tags" at bounding box center [1424, 516] width 172 height 26
click at [1392, 517] on div "Tags" at bounding box center [1424, 516] width 172 height 26
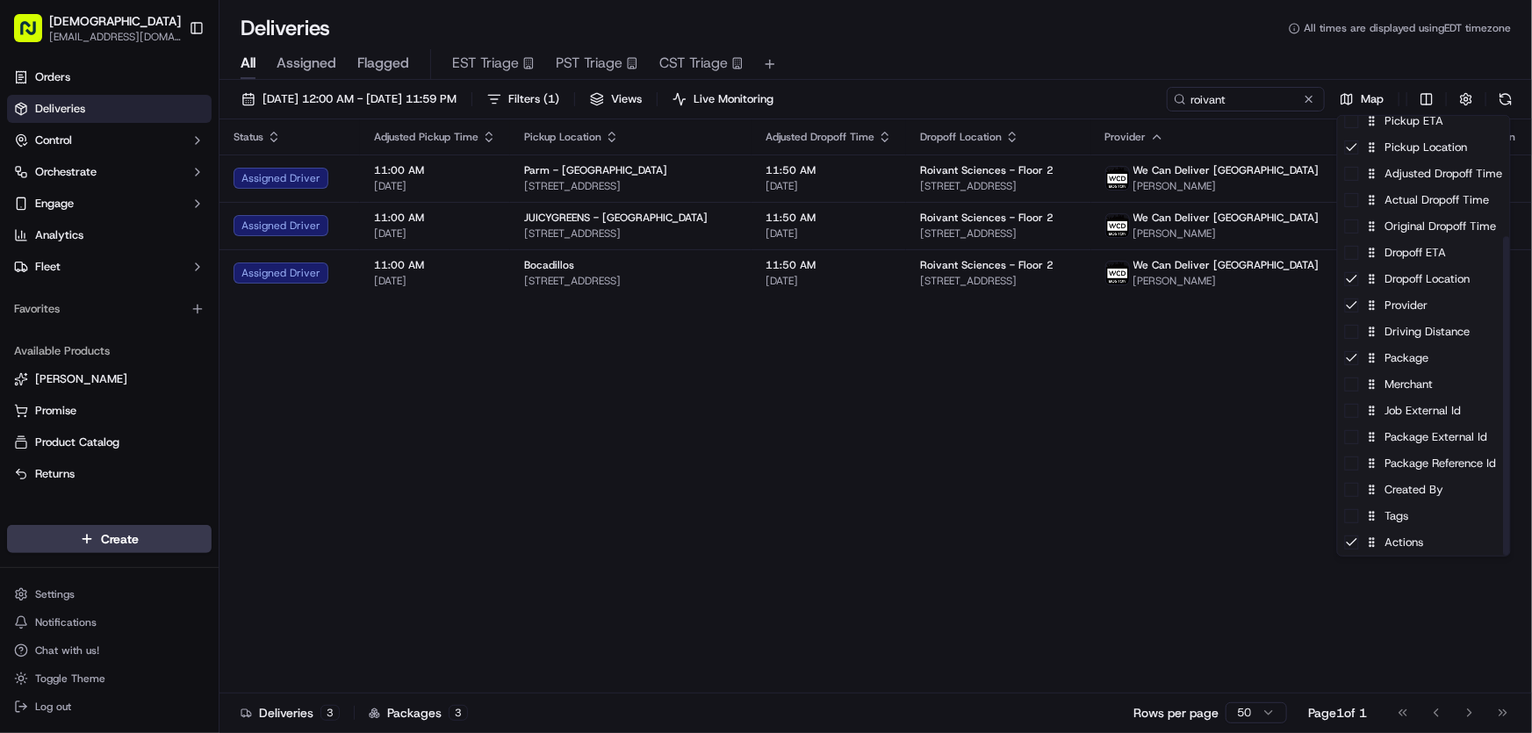
click at [1033, 428] on html "Sharebite rtrinos@sharebite.com Toggle Sidebar Orders Deliveries Control Orches…" at bounding box center [766, 366] width 1532 height 733
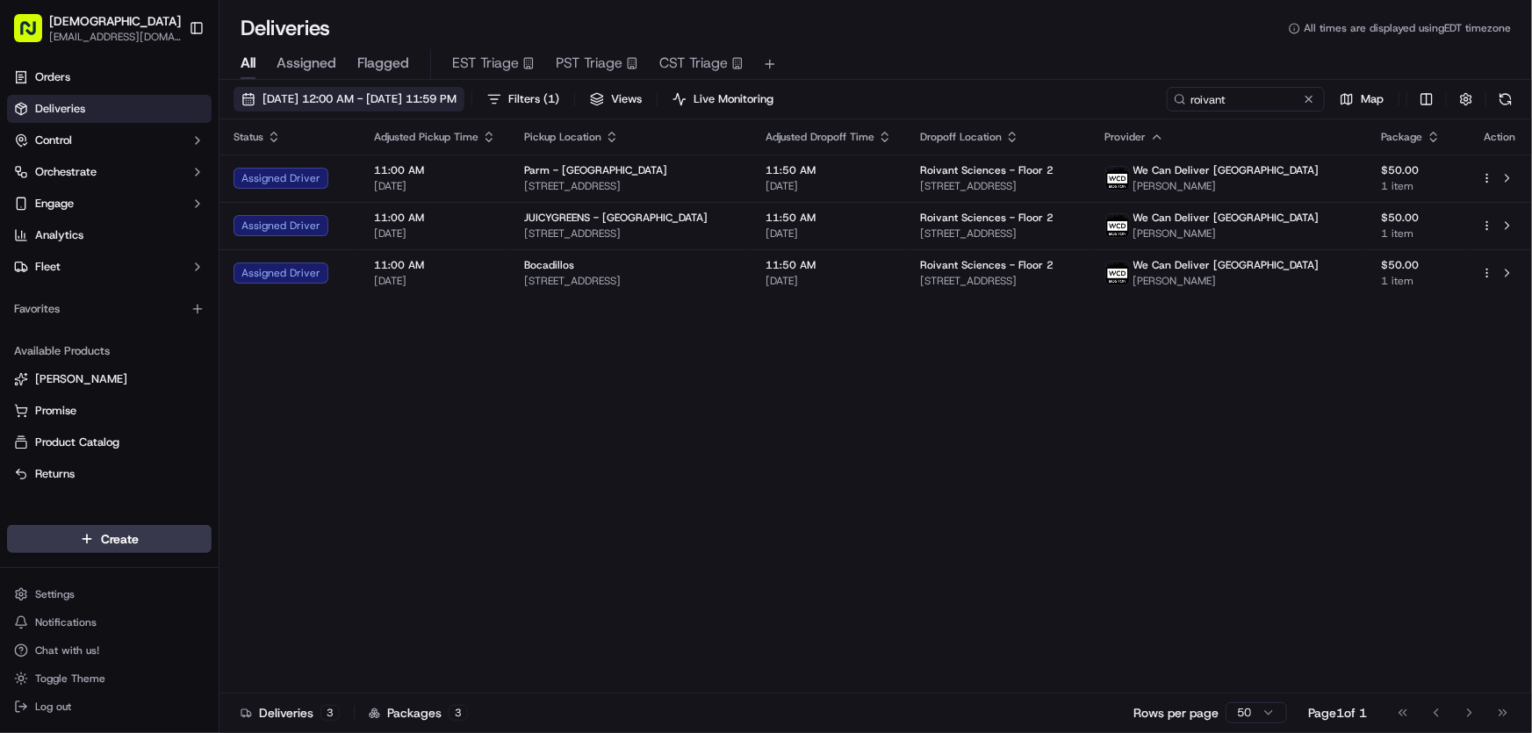
click at [358, 99] on span "[DATE] 12:00 AM - [DATE] 11:59 PM" at bounding box center [359, 99] width 194 height 16
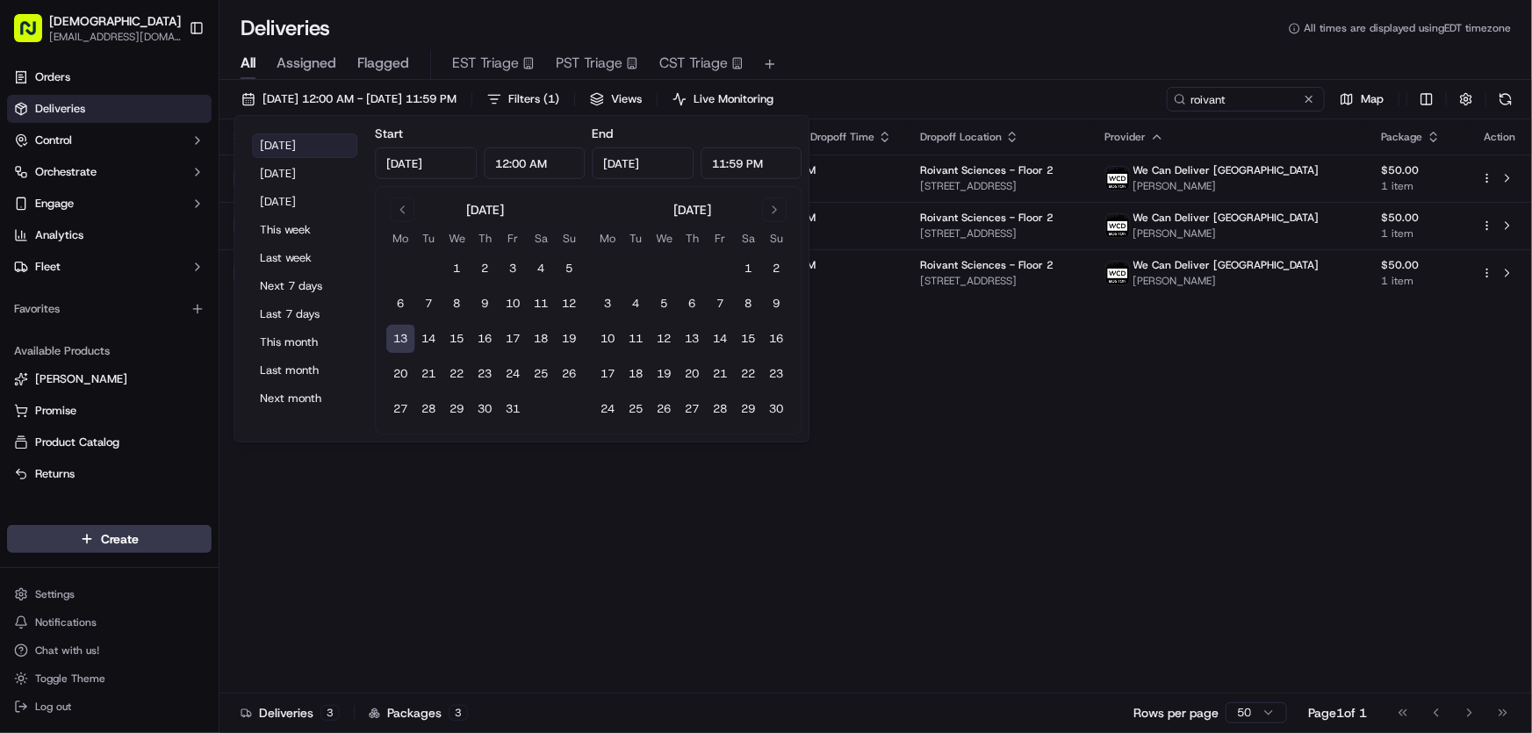
click at [290, 142] on button "[DATE]" at bounding box center [304, 145] width 105 height 25
click at [1000, 480] on div "Status Adjusted Pickup Time Pickup Location Adjusted Dropoff Time Dropoff Locat…" at bounding box center [875, 405] width 1312 height 573
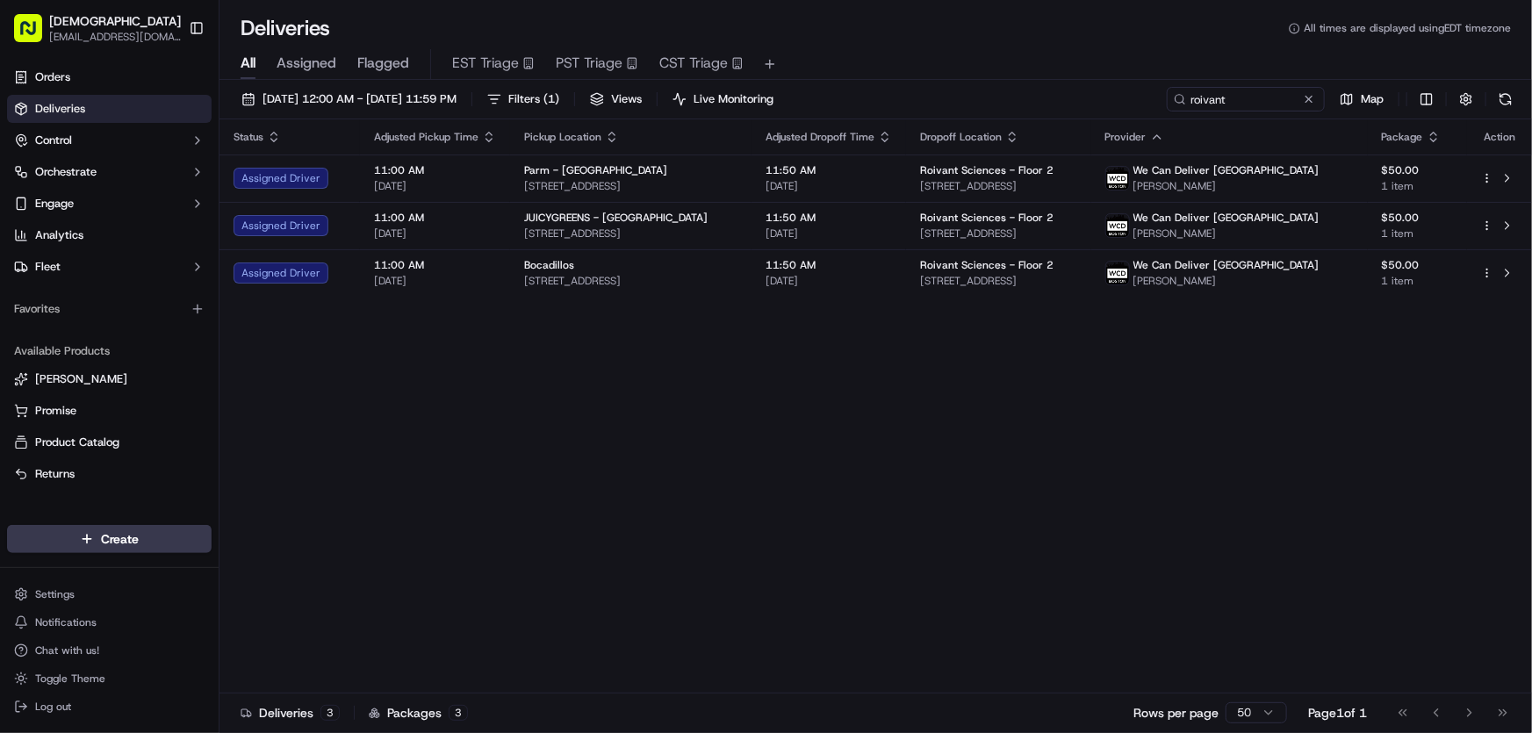
click at [934, 390] on div "Status Adjusted Pickup Time Pickup Location Adjusted Dropoff Time Dropoff Locat…" at bounding box center [875, 405] width 1312 height 573
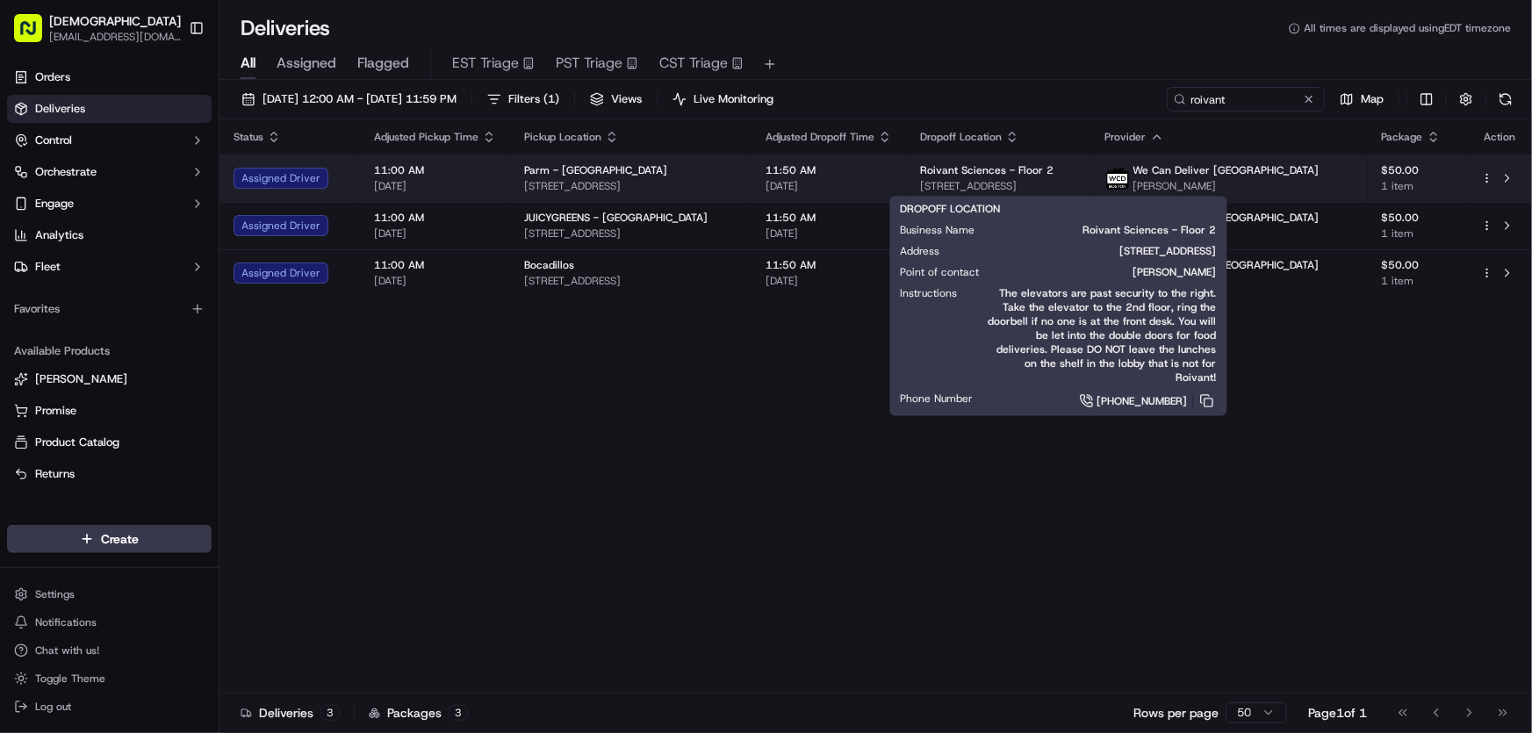
drag, startPoint x: 1119, startPoint y: 184, endPoint x: 956, endPoint y: 184, distance: 163.3
click at [956, 184] on span "70 Fargo St, Boston, MA 02210, USA" at bounding box center [998, 186] width 156 height 14
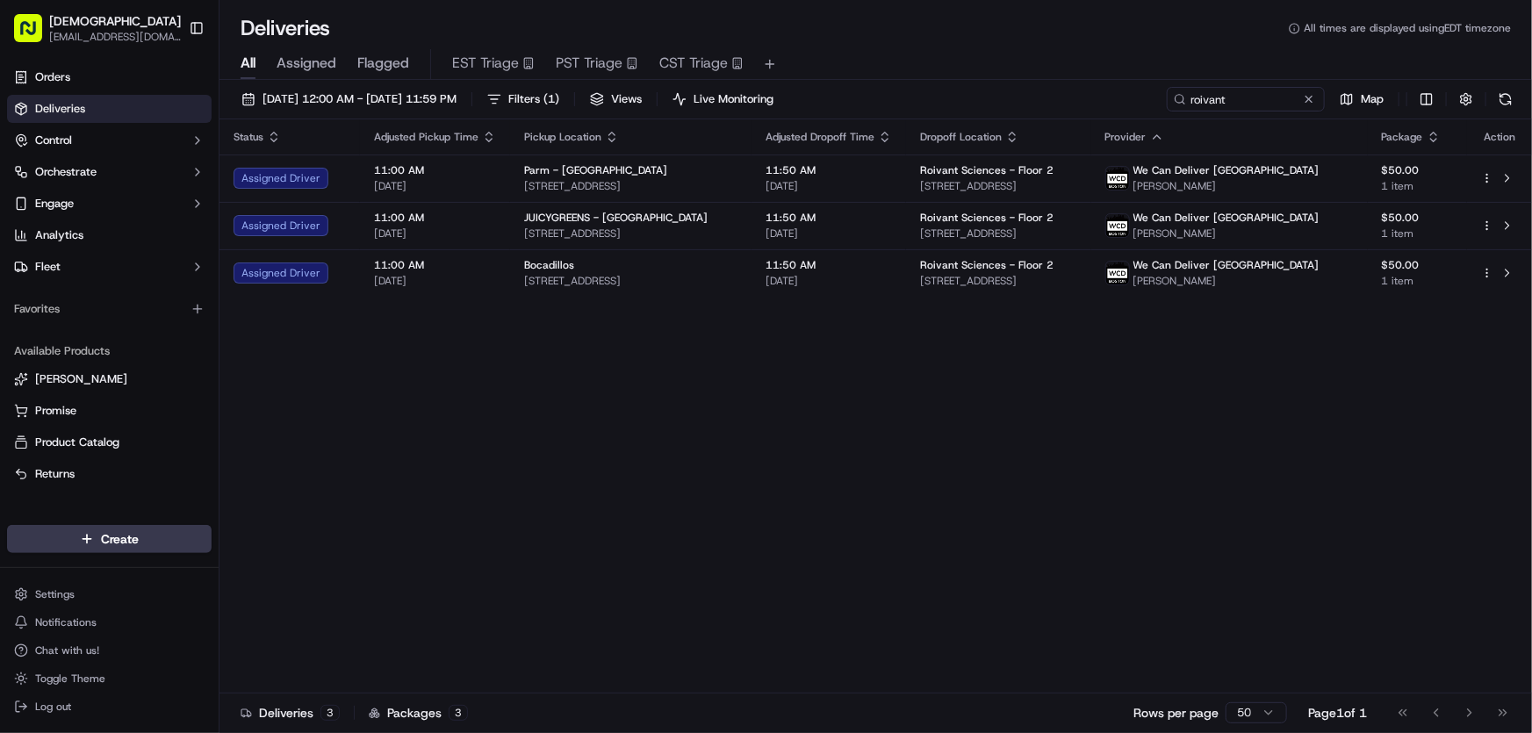
copy span "70 Fargo St, Boston, MA 02210, USA"
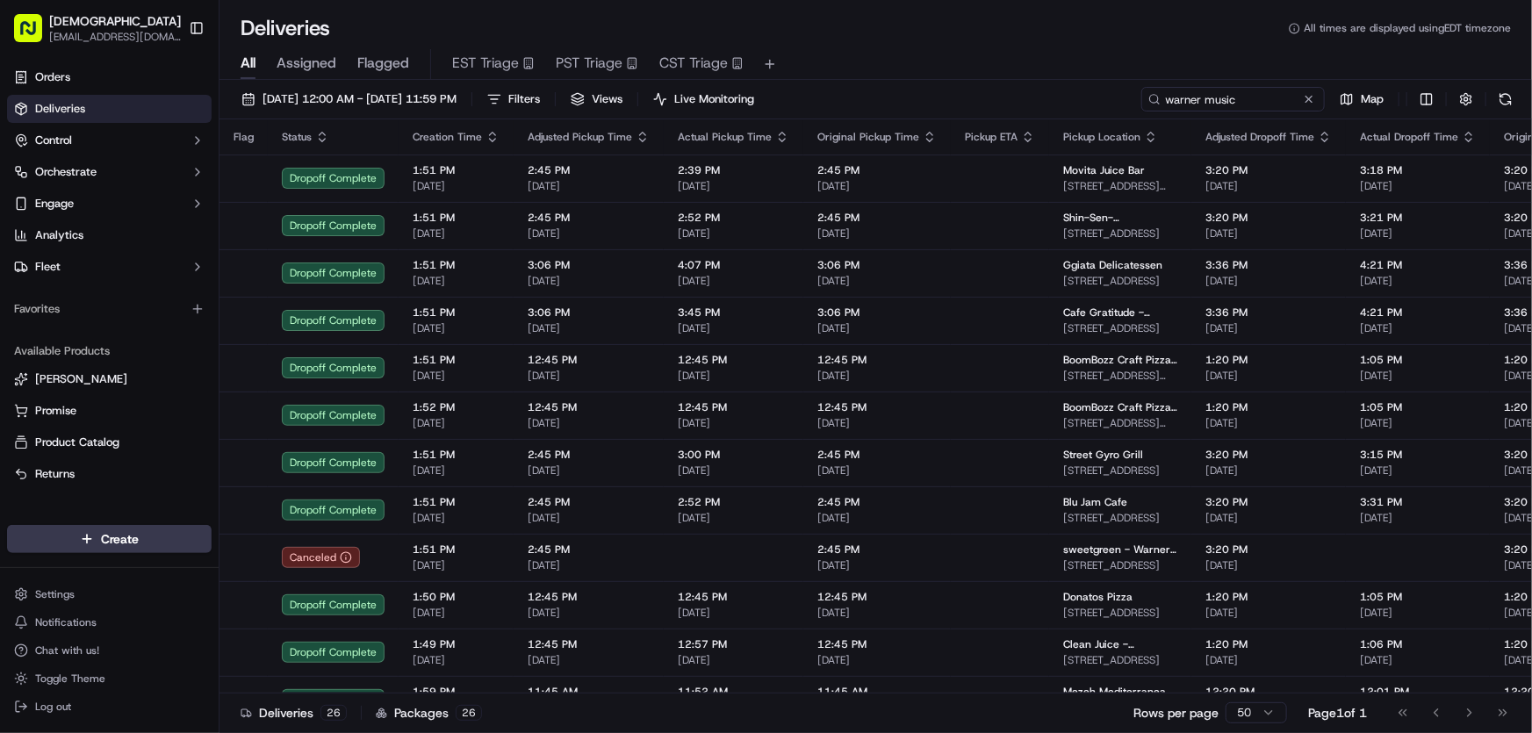
click at [1220, 99] on input "warner music" at bounding box center [1232, 99] width 183 height 25
drag, startPoint x: 1254, startPoint y: 99, endPoint x: 1097, endPoint y: 99, distance: 157.1
click at [1097, 99] on div "[DATE] 12:00 AM - [DATE] 11:59 PM Filters Views Live Monitoring warner music Map" at bounding box center [875, 103] width 1312 height 32
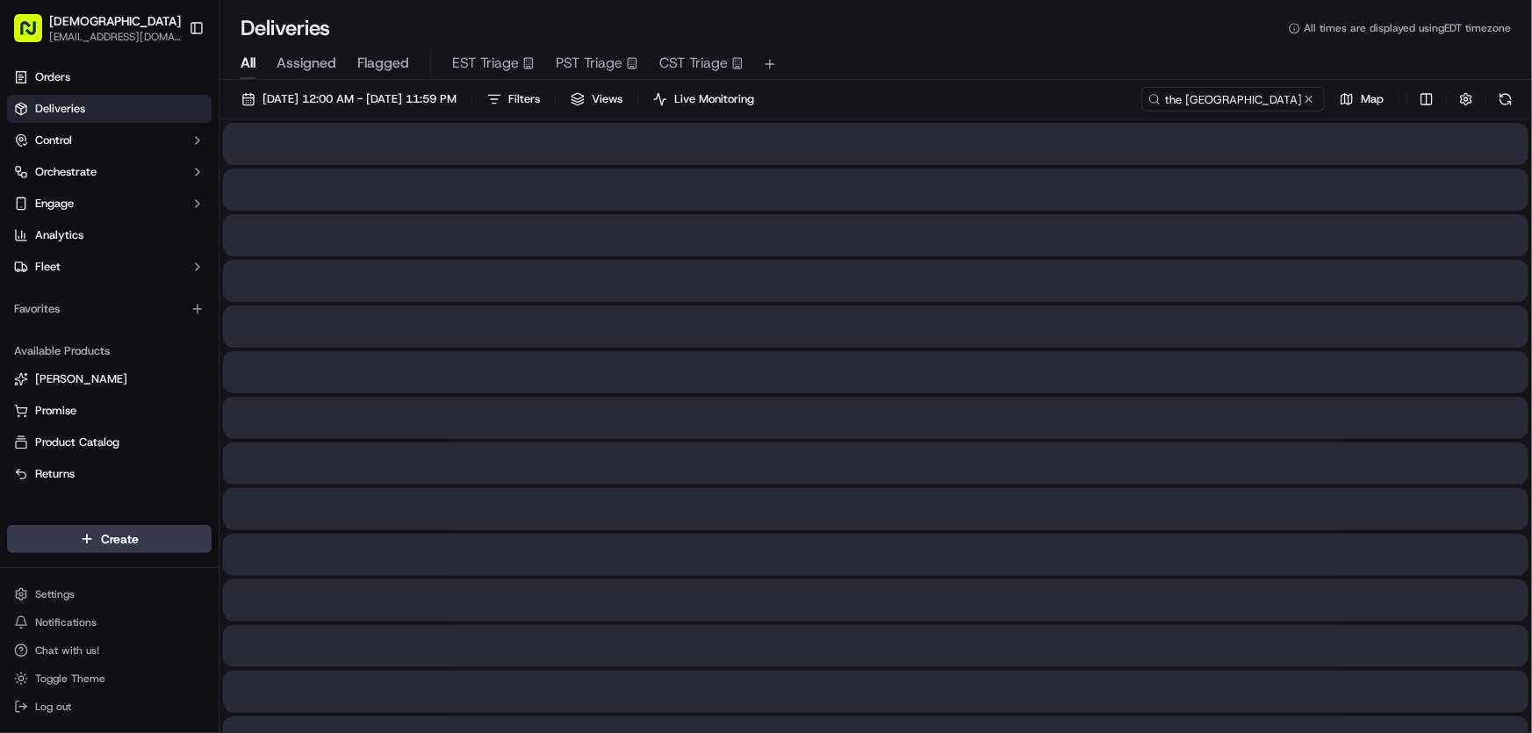
type input "the [GEOGRAPHIC_DATA]"
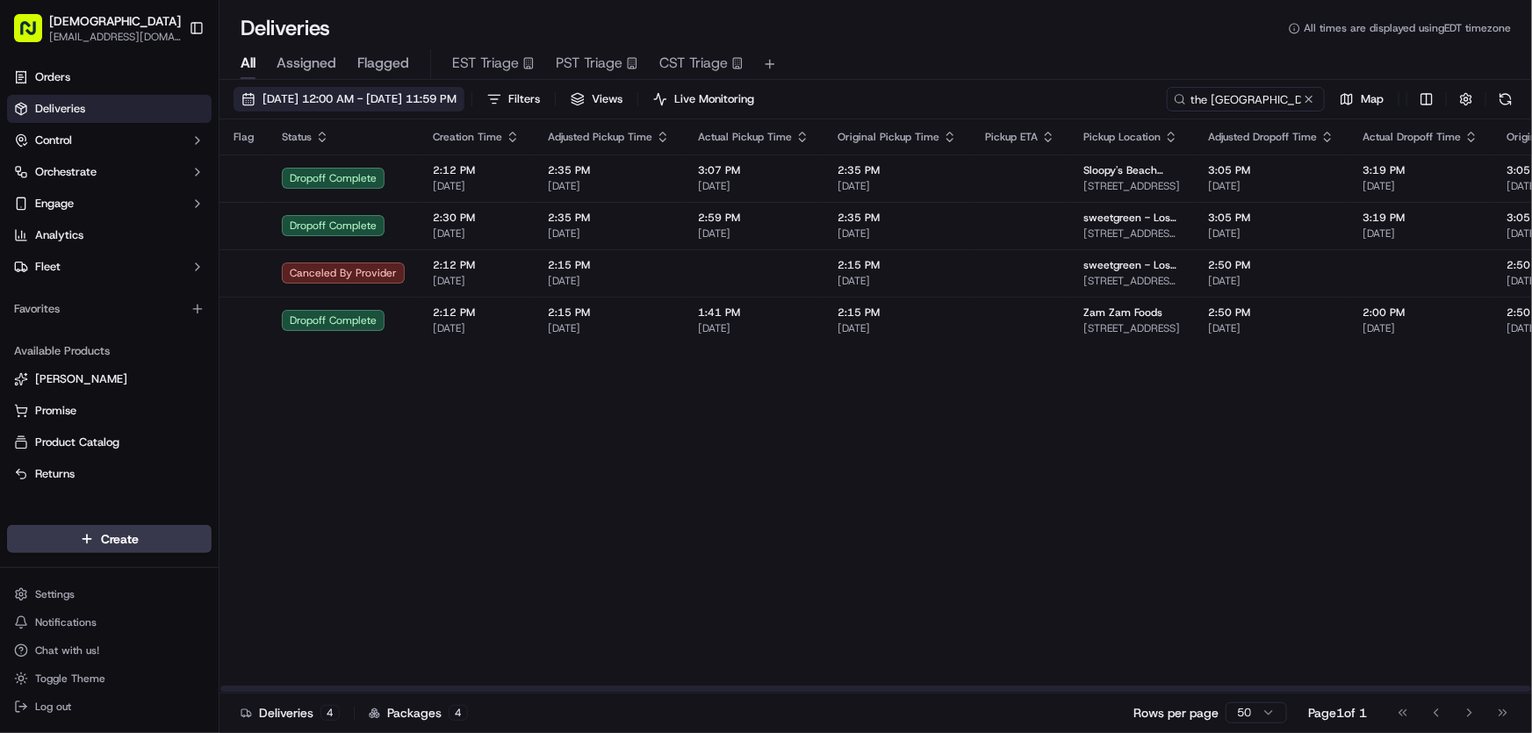
click at [371, 108] on button "[DATE] 12:00 AM - [DATE] 11:59 PM" at bounding box center [348, 99] width 231 height 25
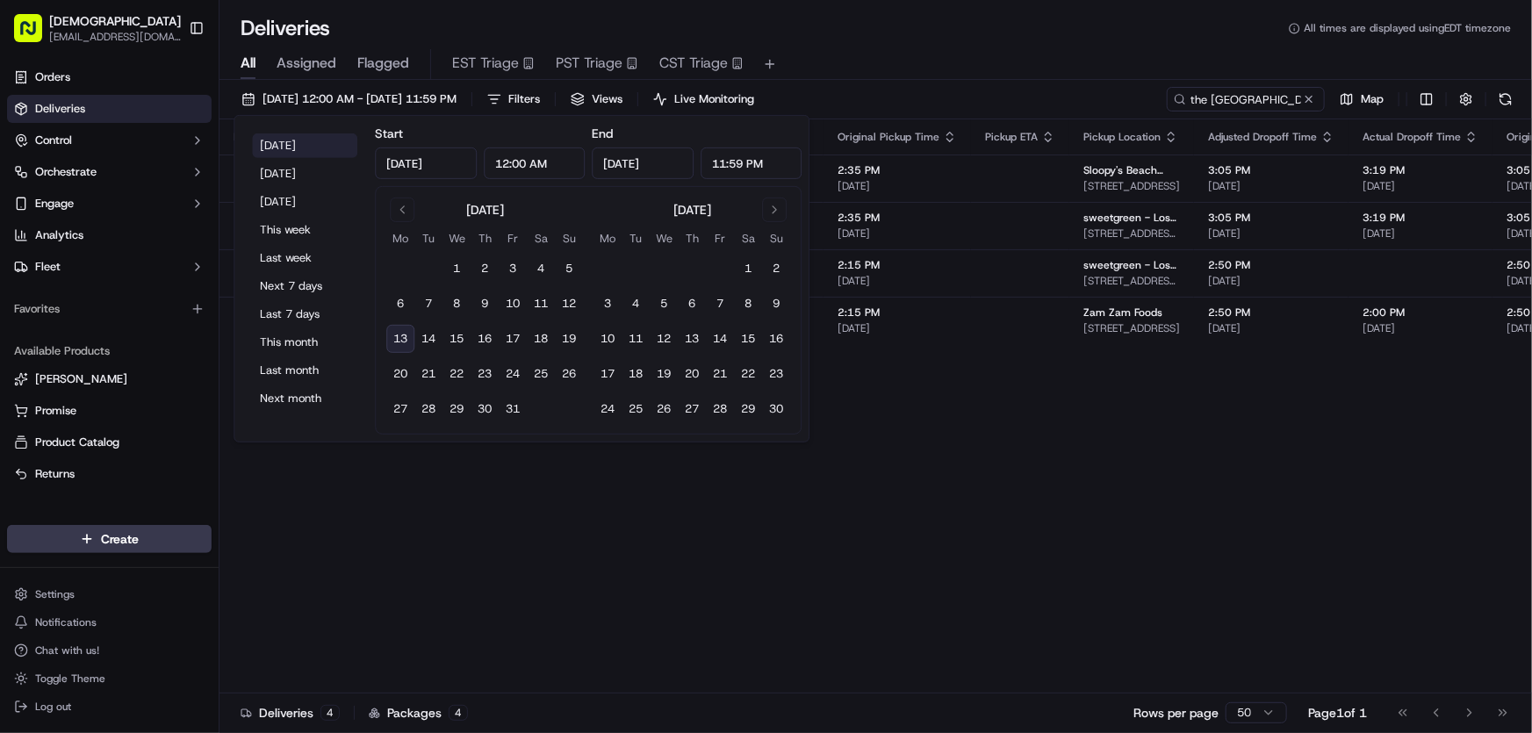
click at [292, 138] on button "[DATE]" at bounding box center [304, 145] width 105 height 25
type input "[DATE]"
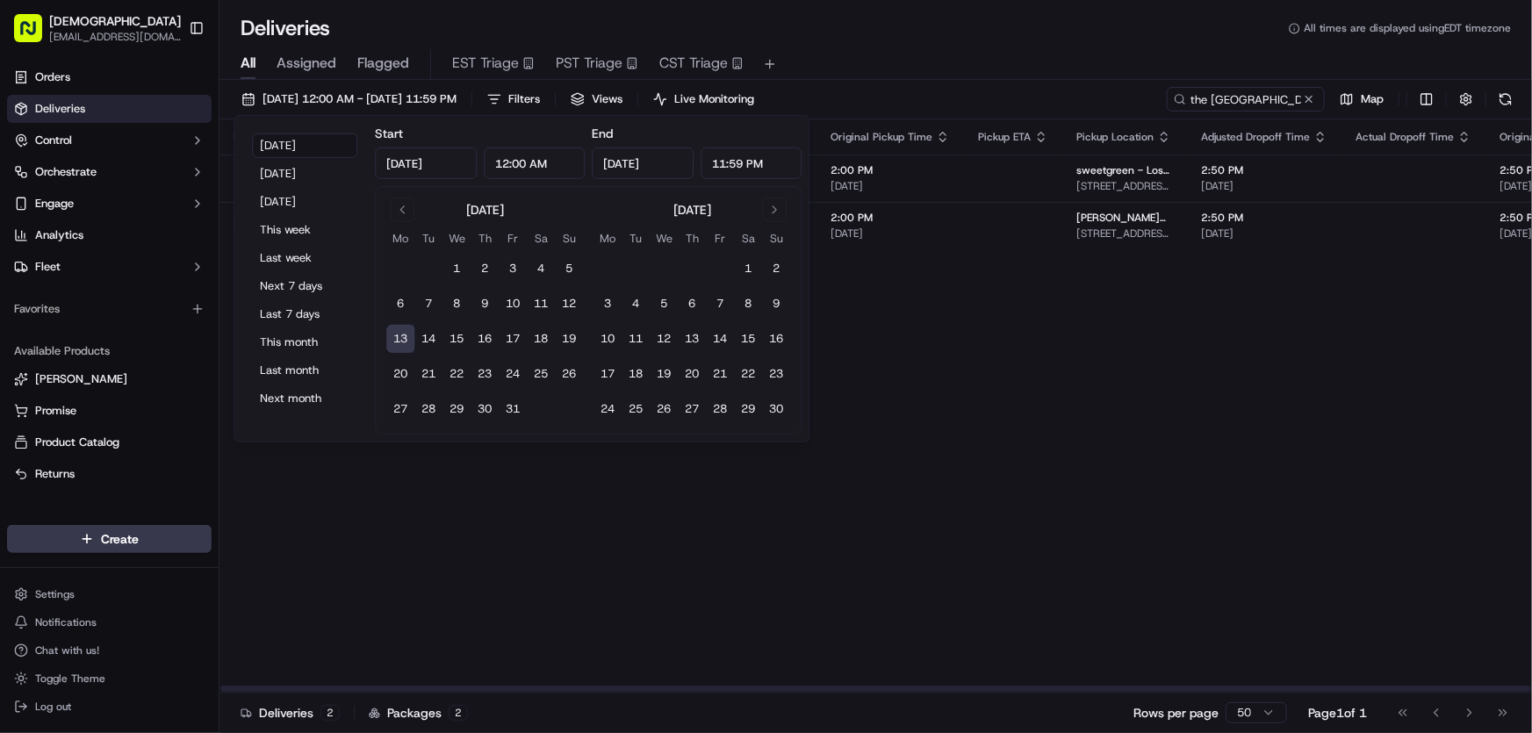
click at [857, 509] on div "Flag Status Creation Time Adjusted Pickup Time Actual Pickup Time Original Pick…" at bounding box center [875, 405] width 1312 height 573
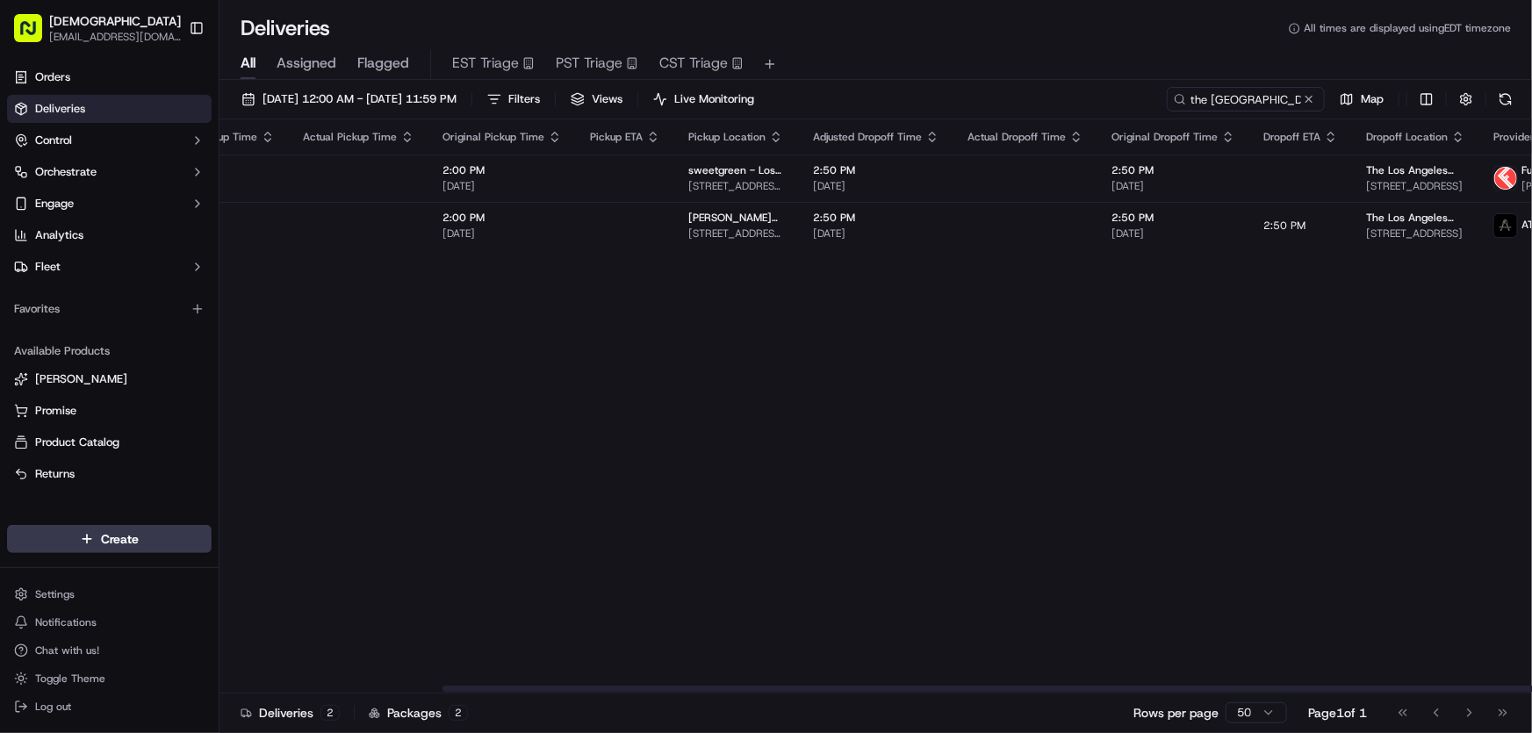
drag, startPoint x: 785, startPoint y: 686, endPoint x: 1009, endPoint y: 700, distance: 225.2
click at [1009, 692] on div at bounding box center [1097, 689] width 1310 height 6
drag, startPoint x: 1279, startPoint y: 97, endPoint x: 1103, endPoint y: 107, distance: 175.8
click at [1103, 107] on div "[DATE] 12:00 AM - [DATE] 11:59 PM Filters Views Live Monitoring the [GEOGRAPHIC…" at bounding box center [875, 103] width 1312 height 32
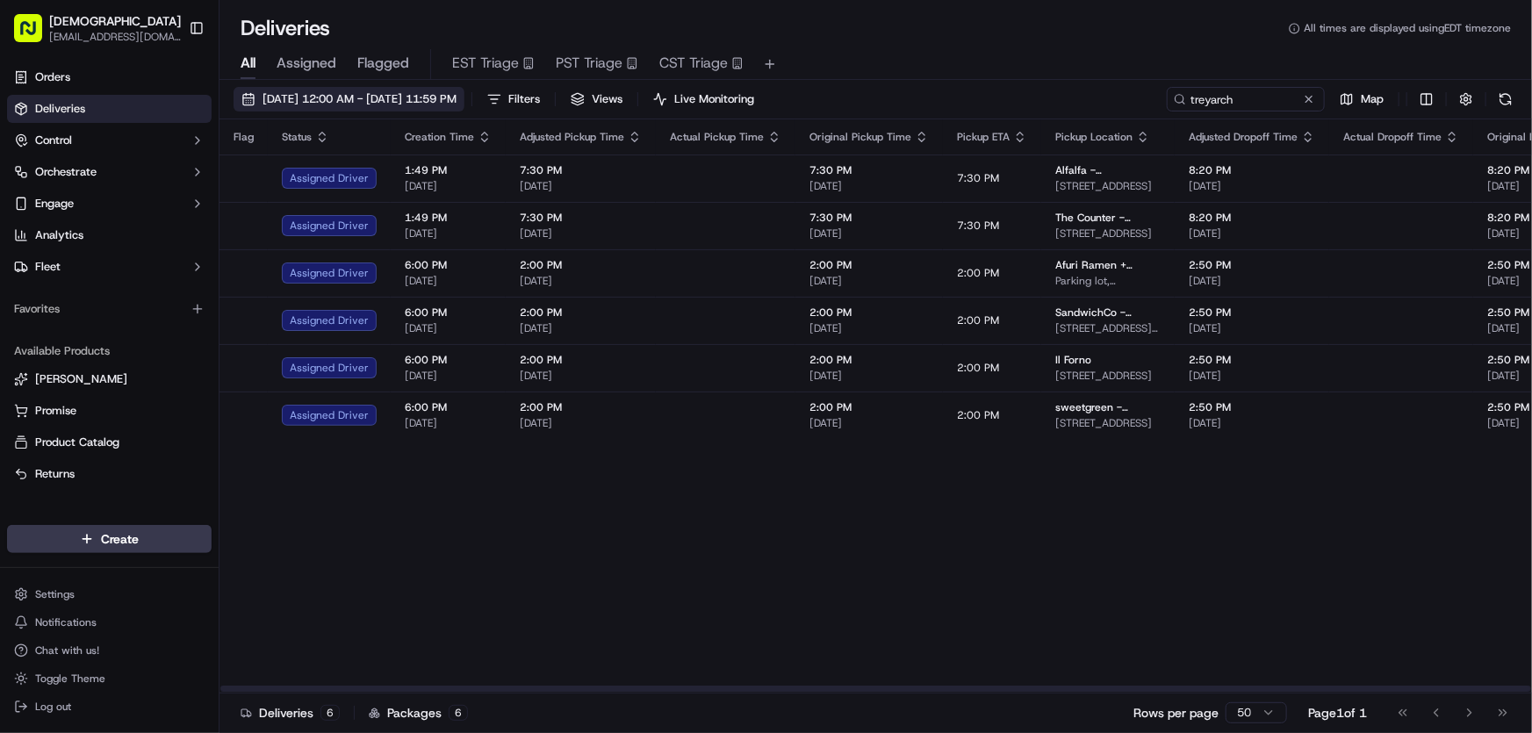
click at [457, 88] on button "[DATE] 12:00 AM - [DATE] 11:59 PM" at bounding box center [348, 99] width 231 height 25
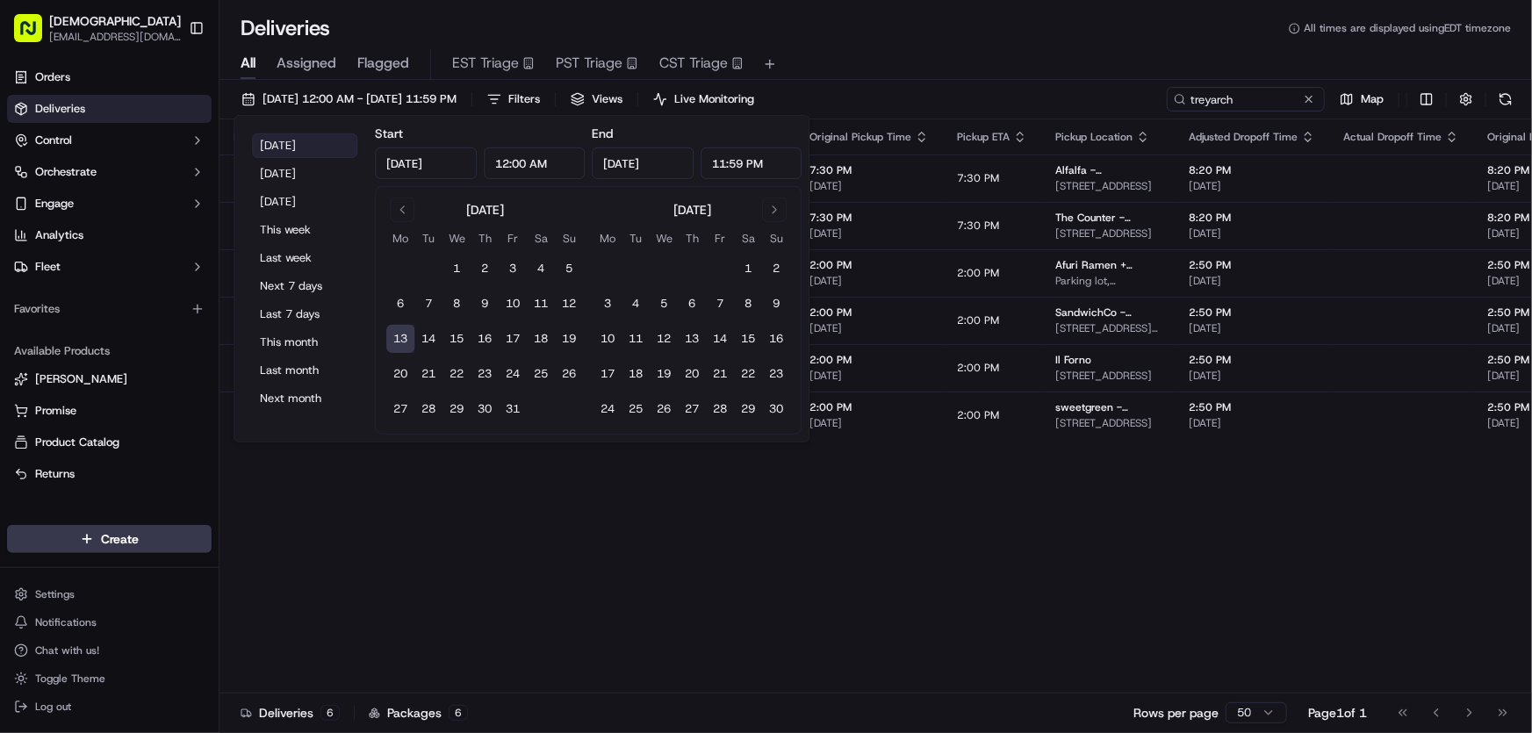
click at [325, 142] on button "[DATE]" at bounding box center [304, 145] width 105 height 25
click at [1005, 597] on div "Flag Status Creation Time Adjusted Pickup Time Actual Pickup Time Original Pick…" at bounding box center [875, 405] width 1312 height 573
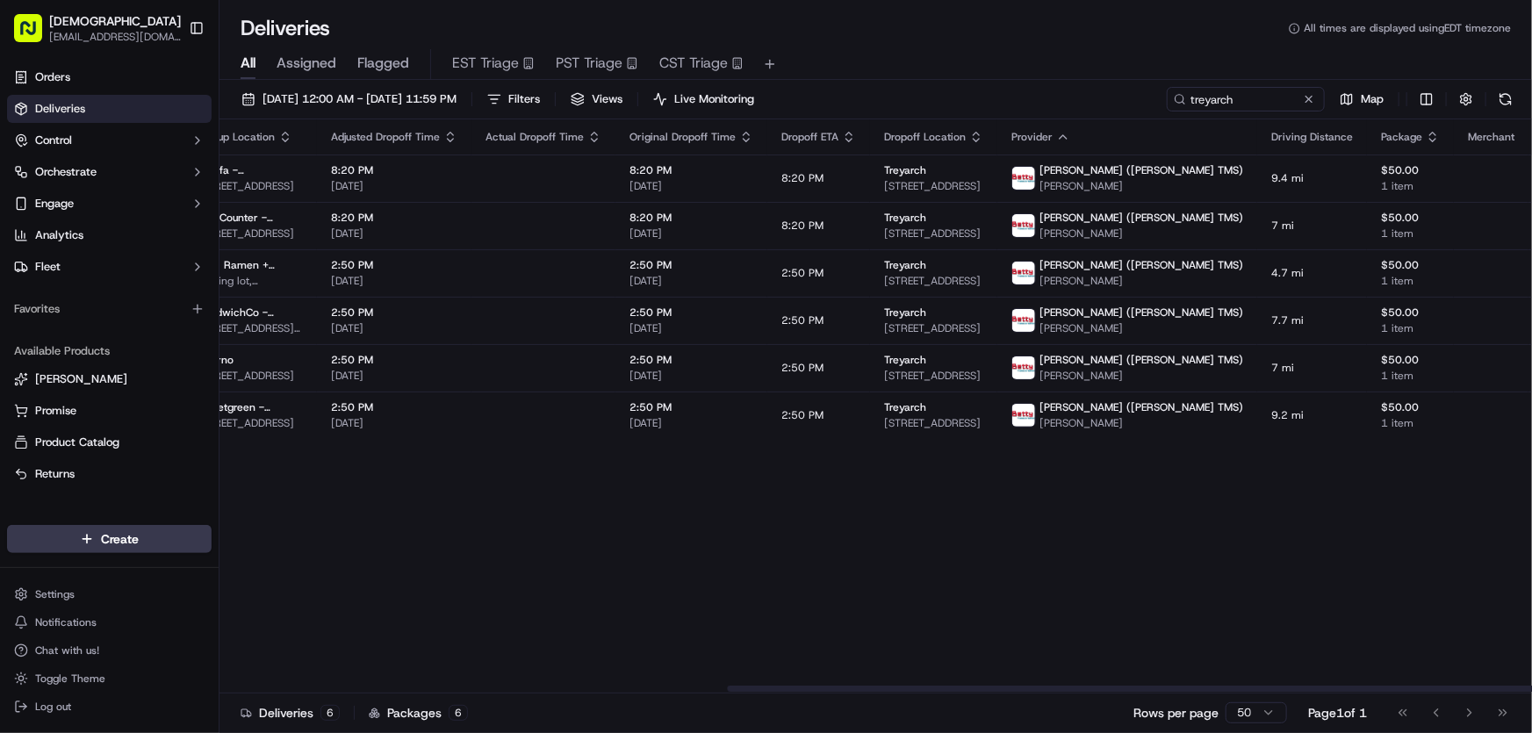
scroll to position [0, 883]
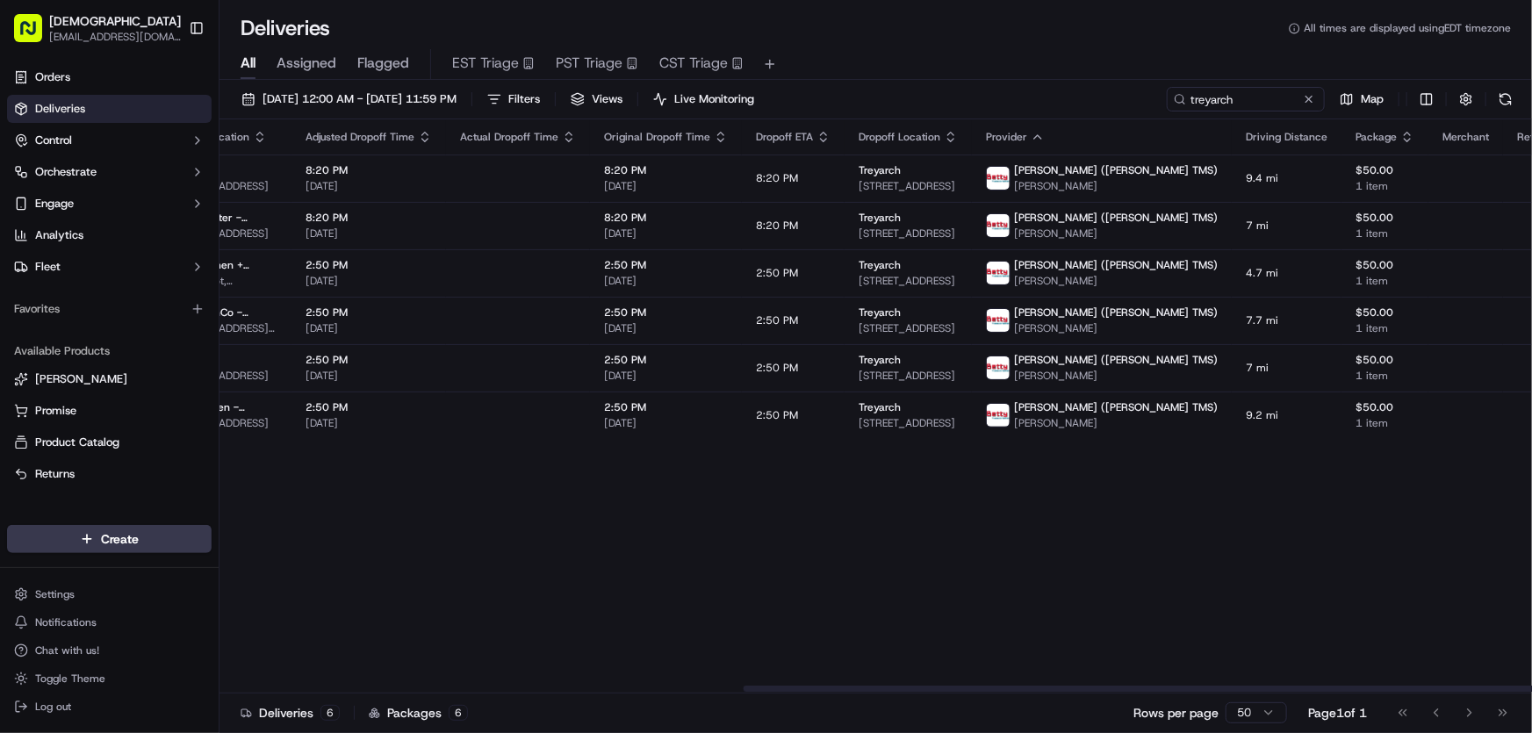
drag, startPoint x: 946, startPoint y: 684, endPoint x: 1131, endPoint y: 685, distance: 185.2
click at [1131, 685] on div at bounding box center [875, 688] width 1312 height 9
drag, startPoint x: 1246, startPoint y: 97, endPoint x: 1126, endPoint y: 97, distance: 119.4
click at [1126, 97] on div "[DATE] 12:00 AM - [DATE] 11:59 PM Filters Views Live Monitoring treyarch Map" at bounding box center [875, 103] width 1312 height 32
type input "makemake"
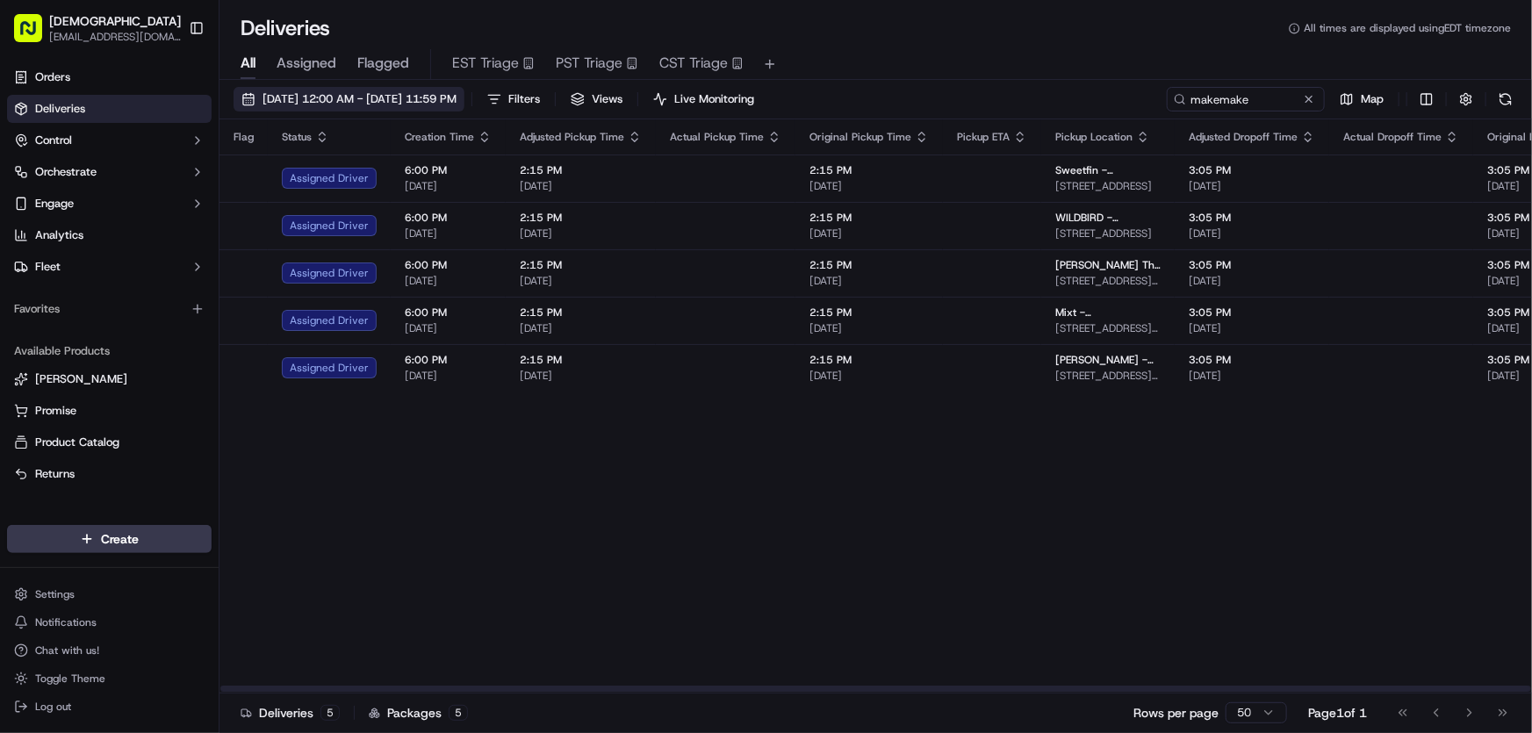
click at [370, 98] on span "[DATE] 12:00 AM - [DATE] 11:59 PM" at bounding box center [359, 99] width 194 height 16
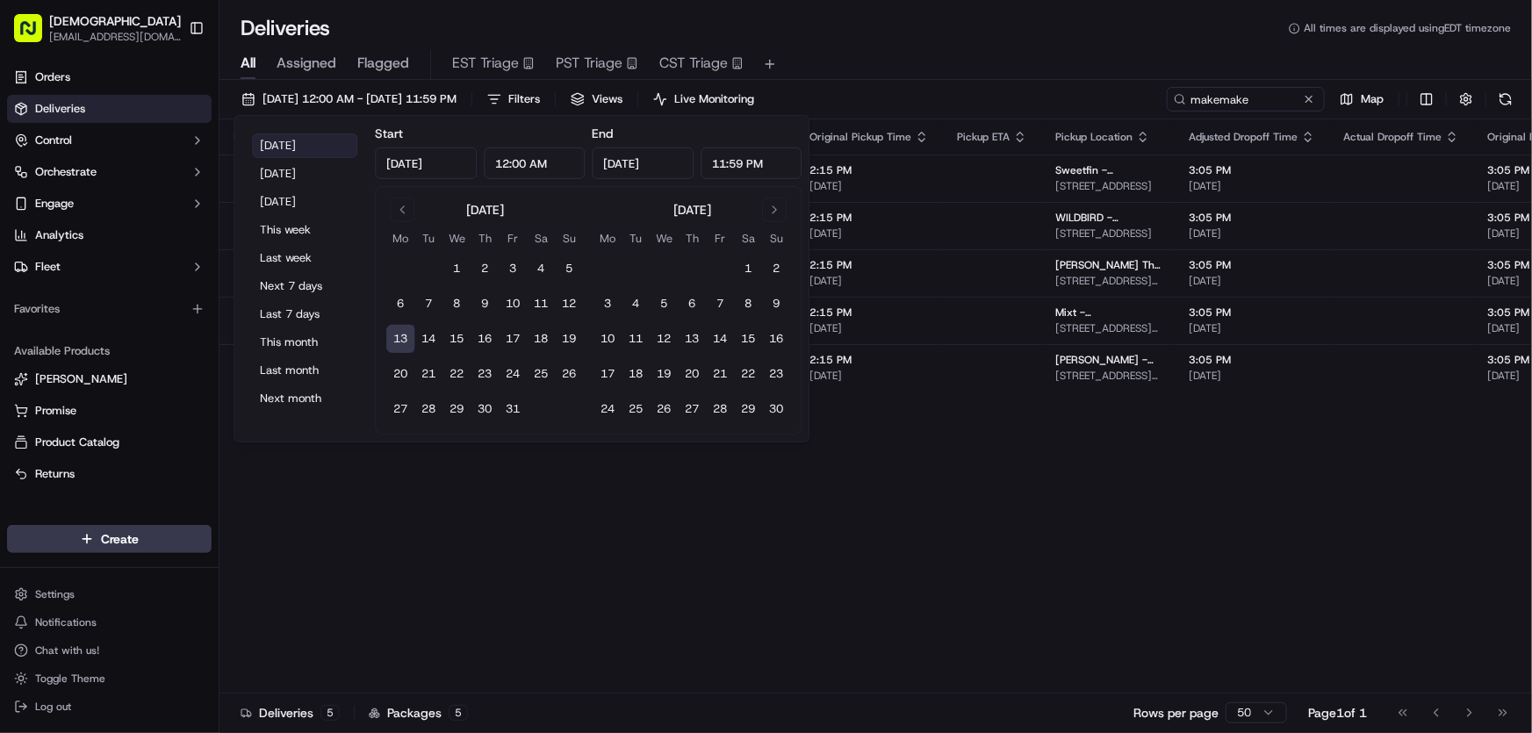
click at [316, 134] on button "[DATE]" at bounding box center [304, 145] width 105 height 25
click at [812, 543] on div "Flag Status Creation Time Adjusted Pickup Time Actual Pickup Time Original Pick…" at bounding box center [875, 405] width 1312 height 573
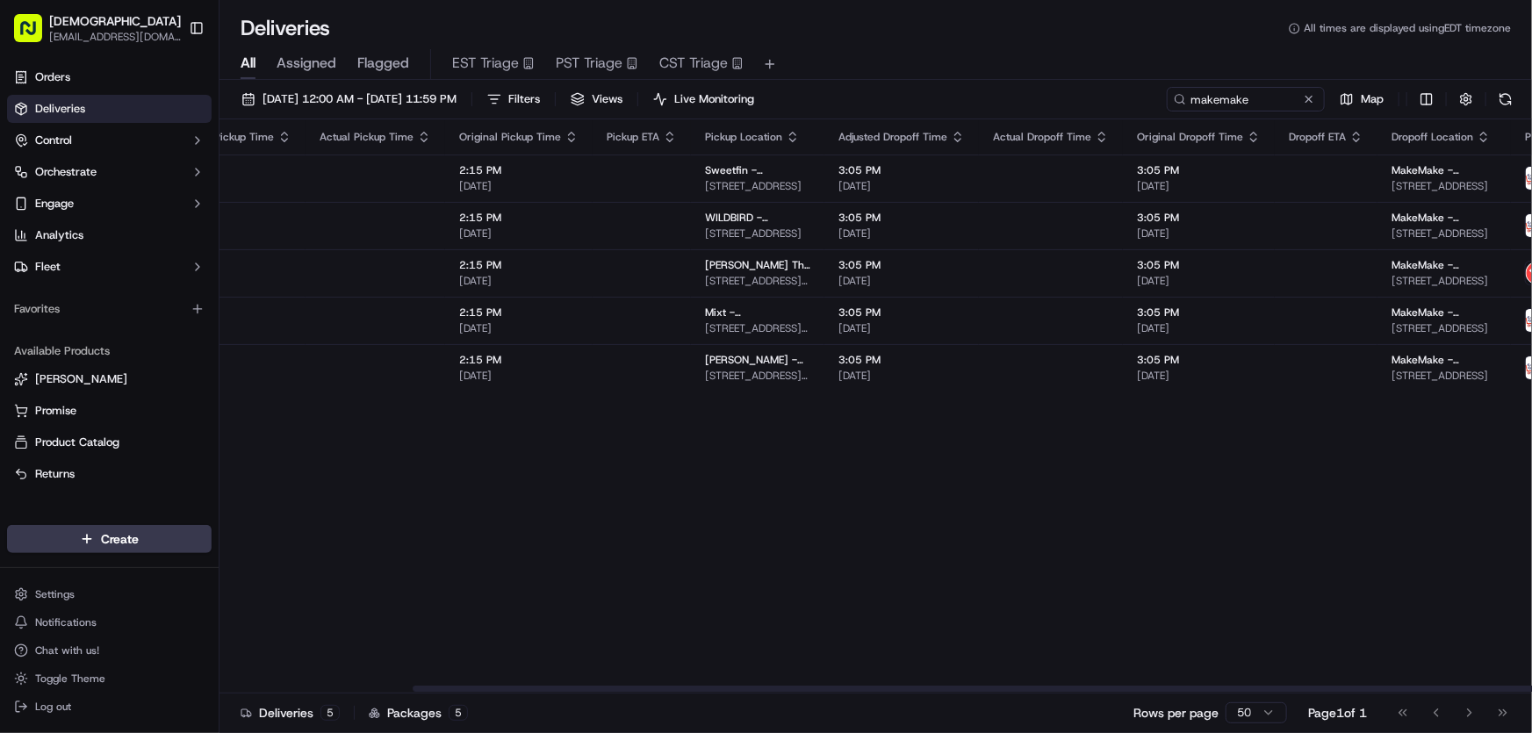
scroll to position [0, 366]
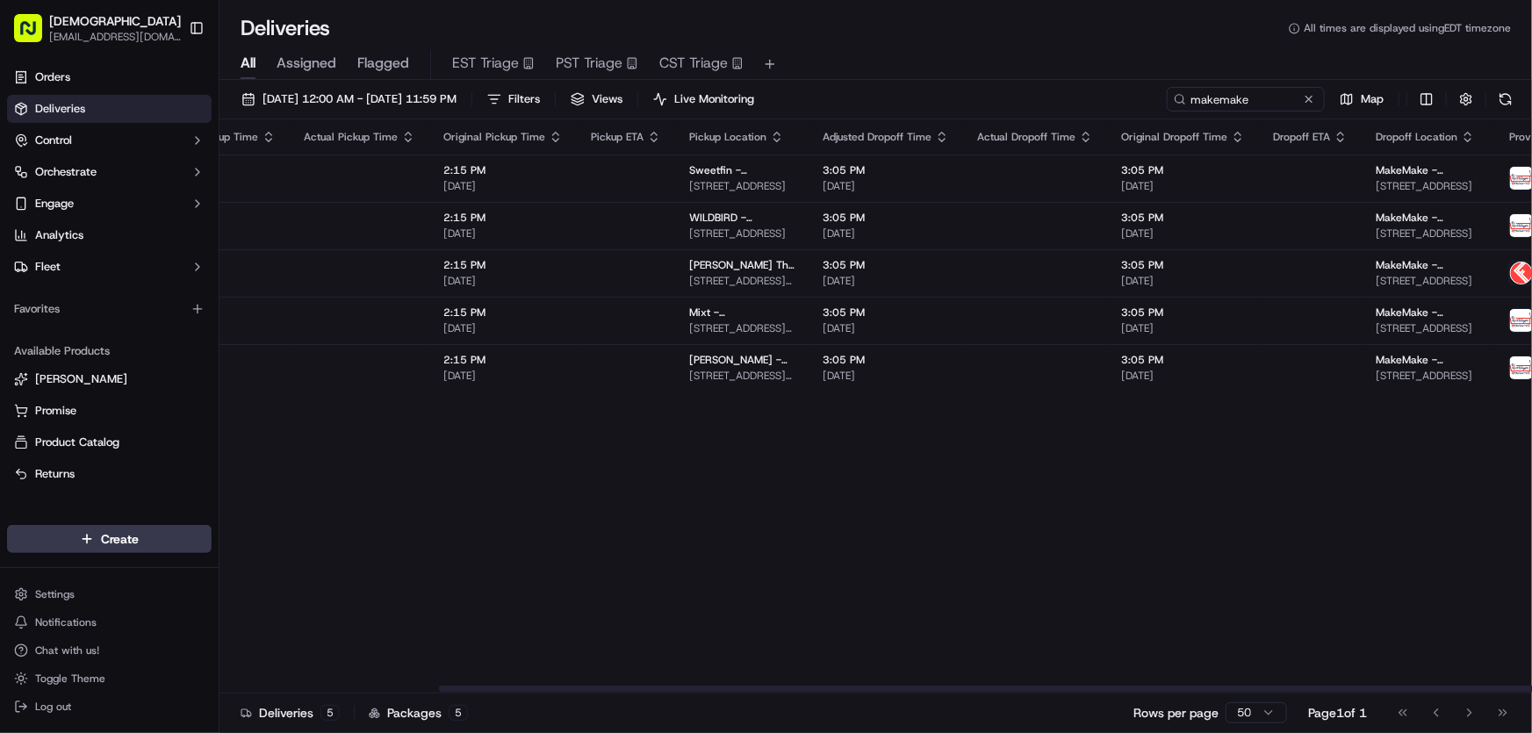
drag, startPoint x: 783, startPoint y: 686, endPoint x: 1002, endPoint y: 692, distance: 218.6
click at [1002, 692] on div at bounding box center [1094, 689] width 1310 height 6
